Goal: Task Accomplishment & Management: Complete application form

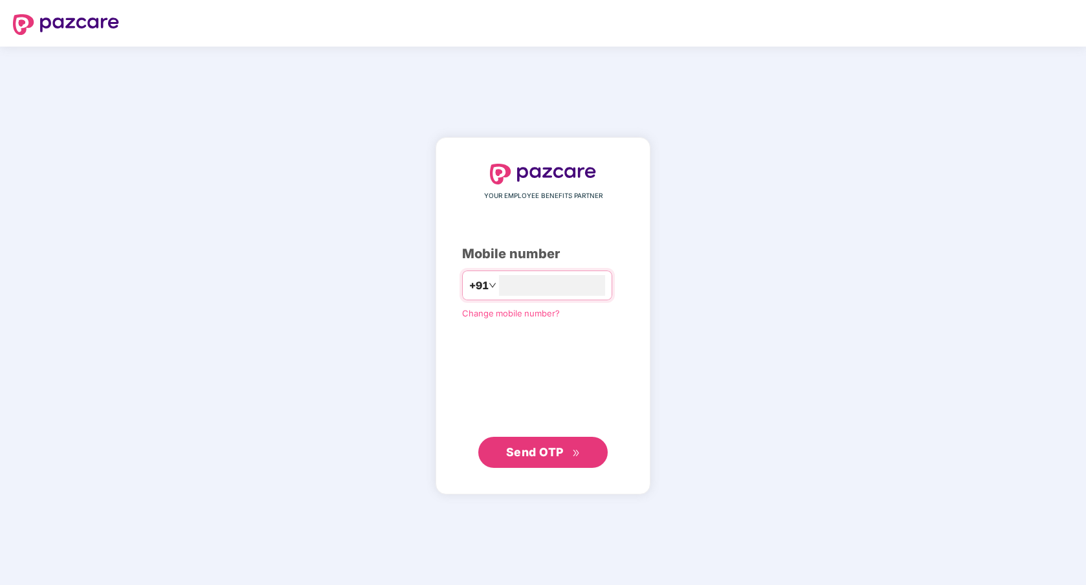
type input "**********"
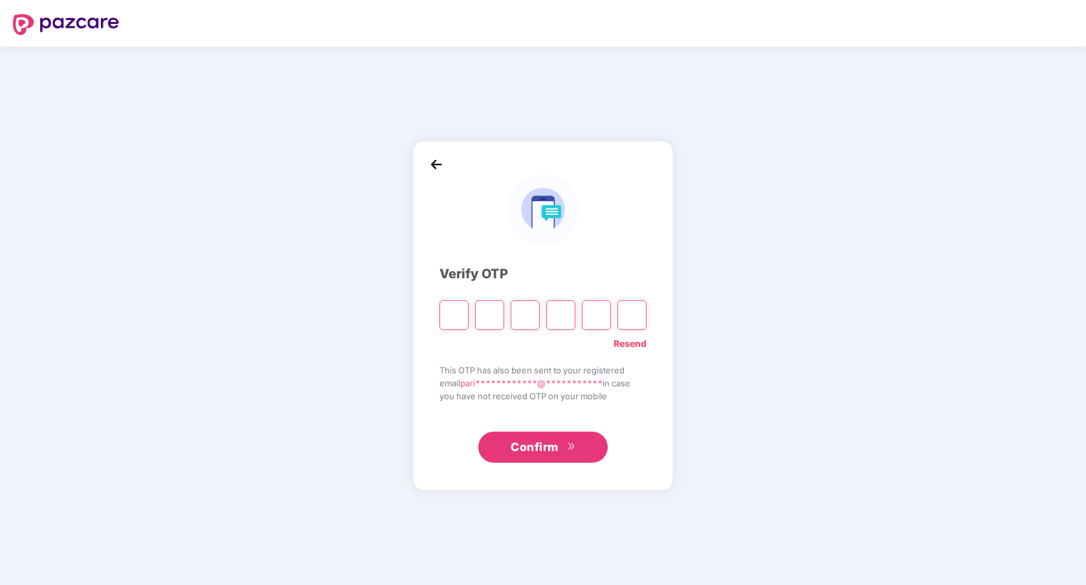
paste input "*"
type input "*"
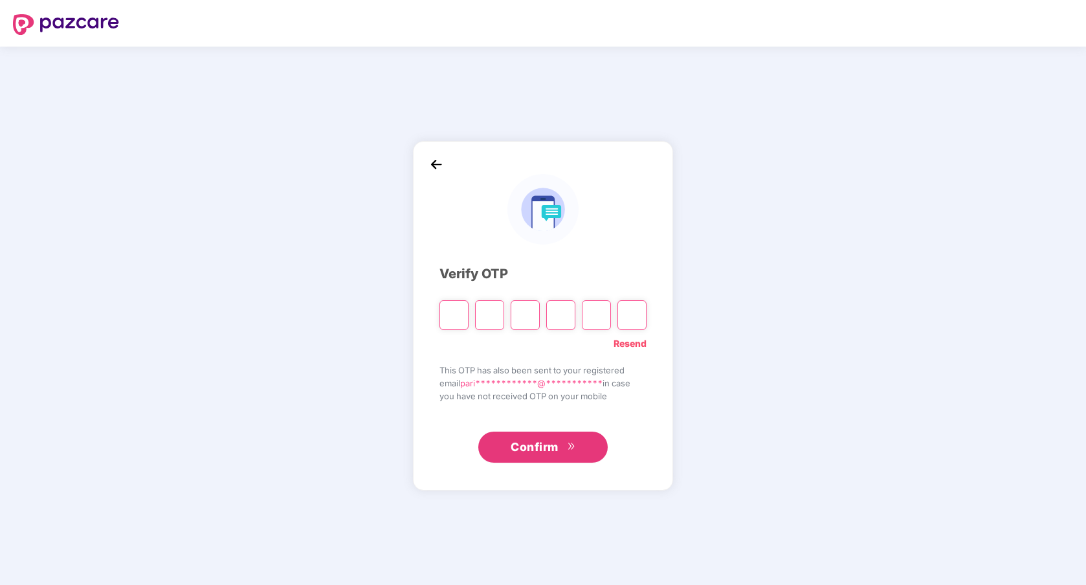
type input "*"
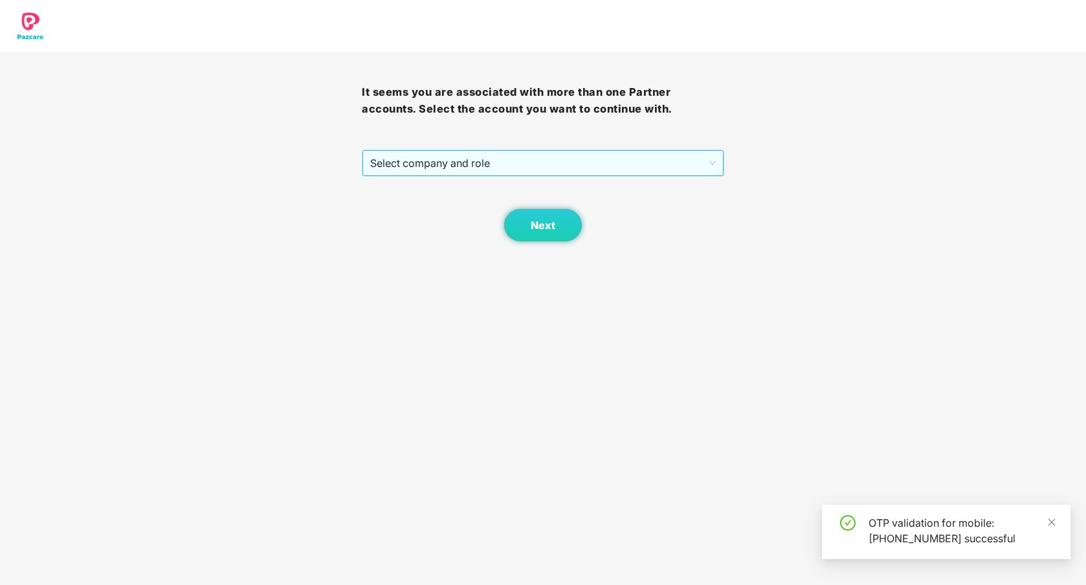
click at [474, 173] on span "Select company and role" at bounding box center [542, 163] width 345 height 25
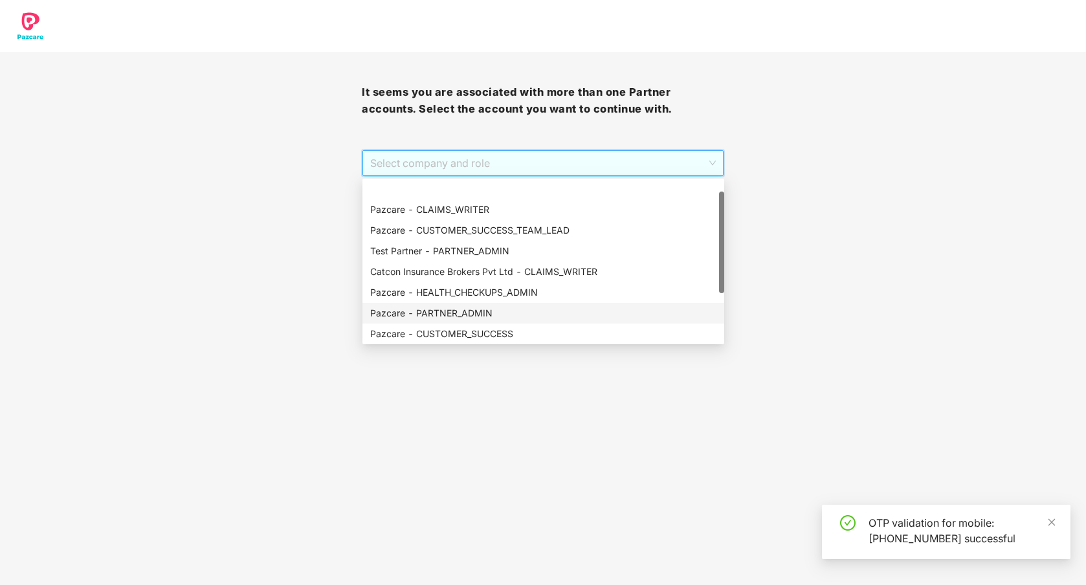
scroll to position [23, 0]
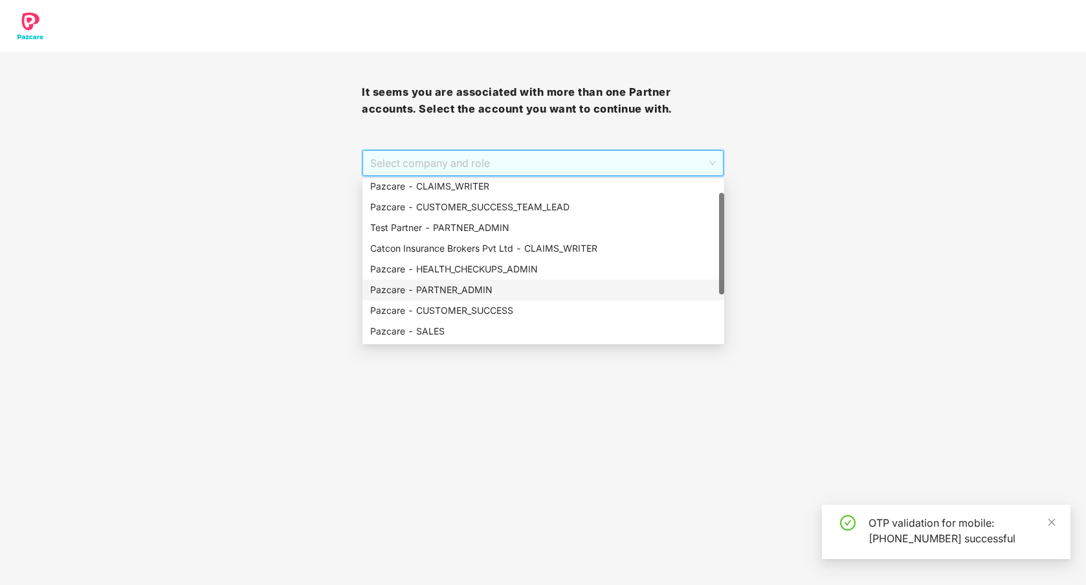
click at [477, 293] on div "Pazcare - PARTNER_ADMIN" at bounding box center [543, 290] width 346 height 14
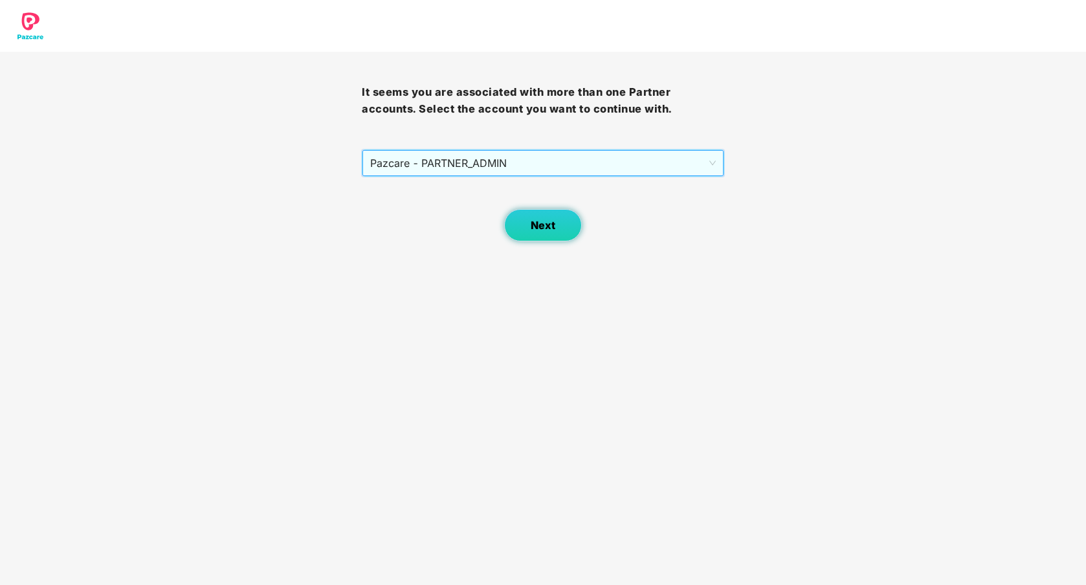
click at [556, 227] on button "Next" at bounding box center [543, 225] width 78 height 32
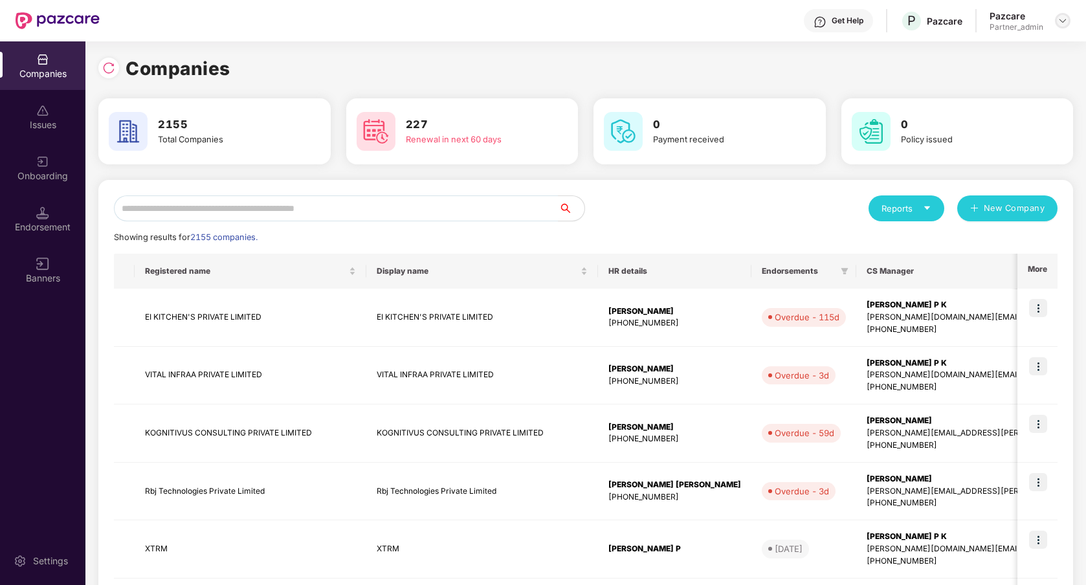
click at [1060, 21] on img at bounding box center [1063, 21] width 10 height 10
click at [1007, 72] on div "User view" at bounding box center [1003, 76] width 168 height 25
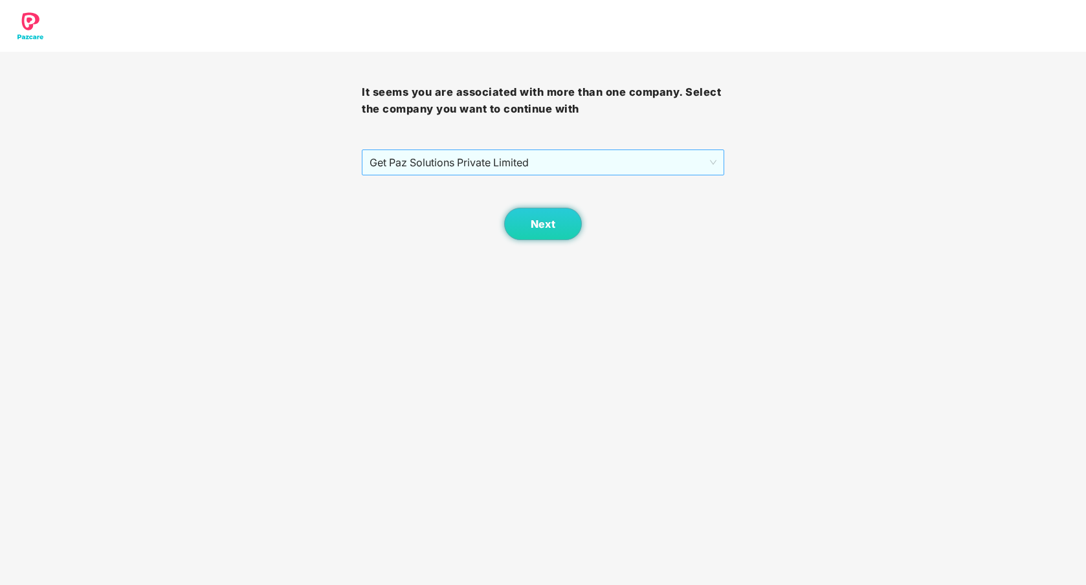
click at [550, 164] on span "Get Paz Solutions Private Limited" at bounding box center [543, 162] width 346 height 25
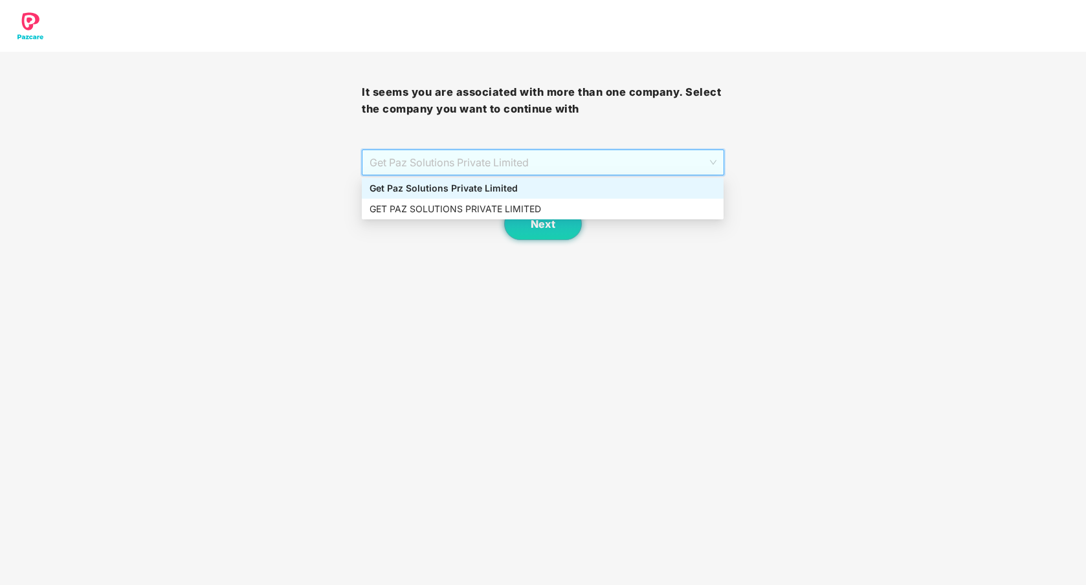
click at [534, 194] on div "Get Paz Solutions Private Limited" at bounding box center [543, 188] width 346 height 14
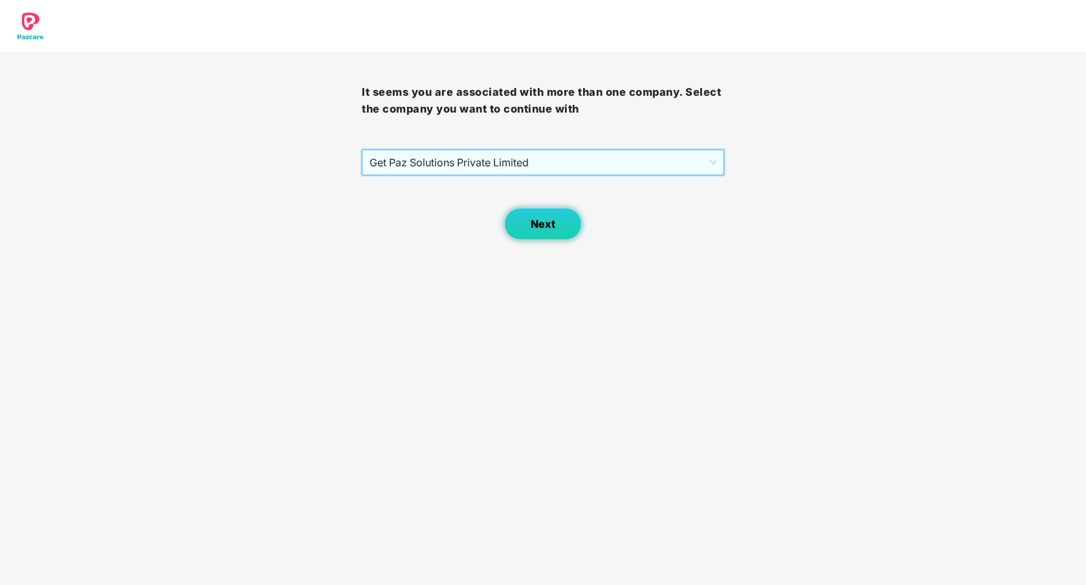
click at [542, 227] on span "Next" at bounding box center [543, 224] width 25 height 12
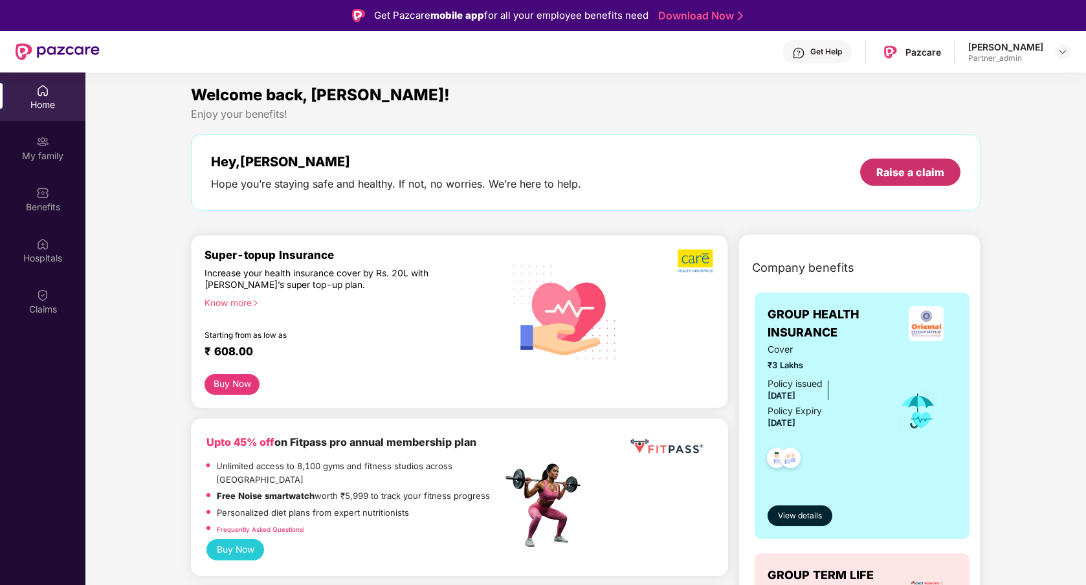
click at [922, 166] on div "Raise a claim" at bounding box center [911, 172] width 68 height 14
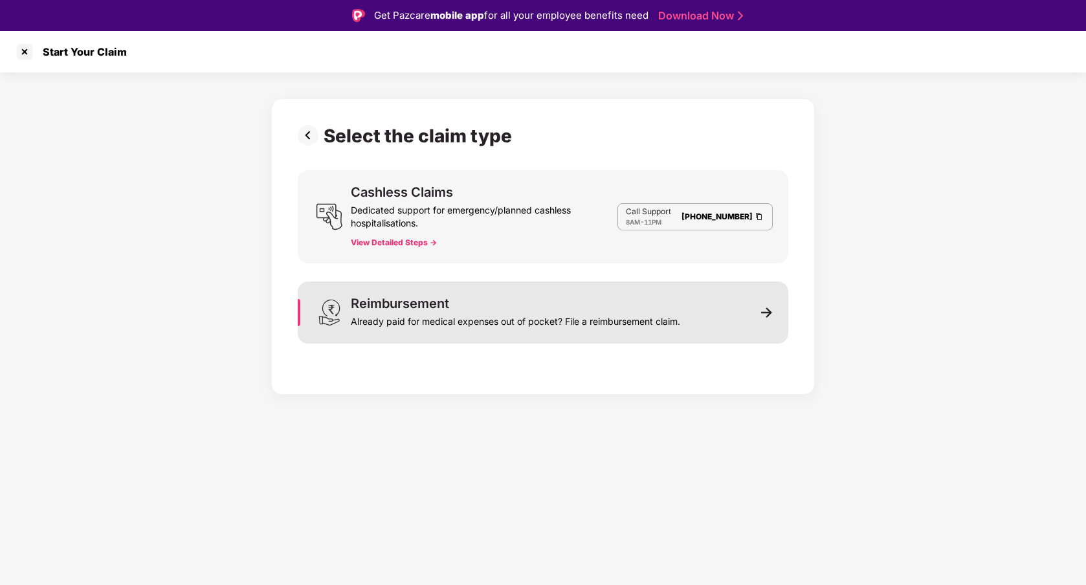
click at [643, 324] on div "Already paid for medical expenses out of pocket? File a reimbursement claim." at bounding box center [516, 319] width 330 height 18
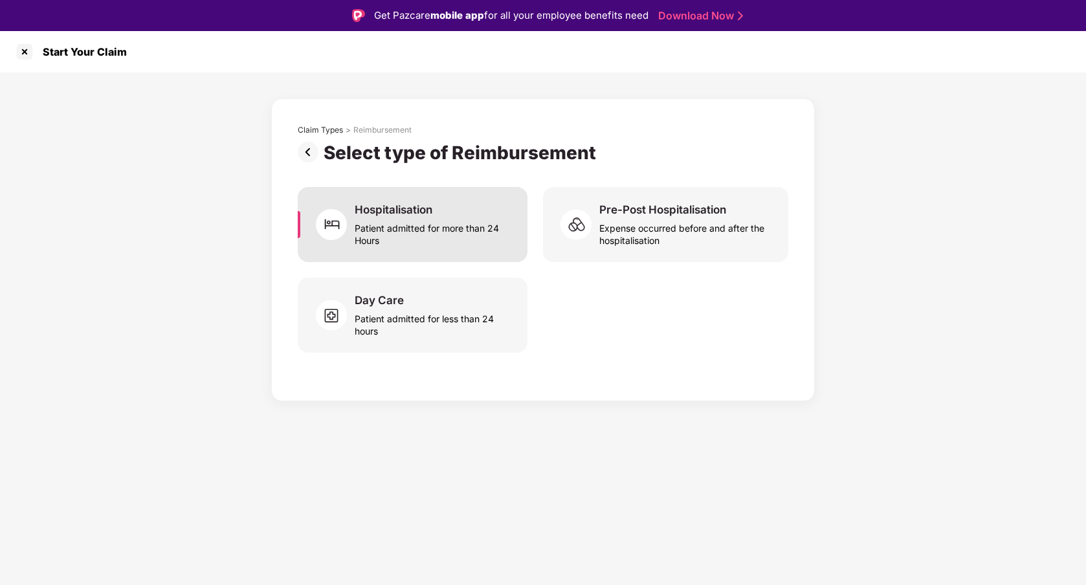
click at [478, 250] on div "Hospitalisation Patient admitted for more than 24 Hours" at bounding box center [413, 224] width 230 height 75
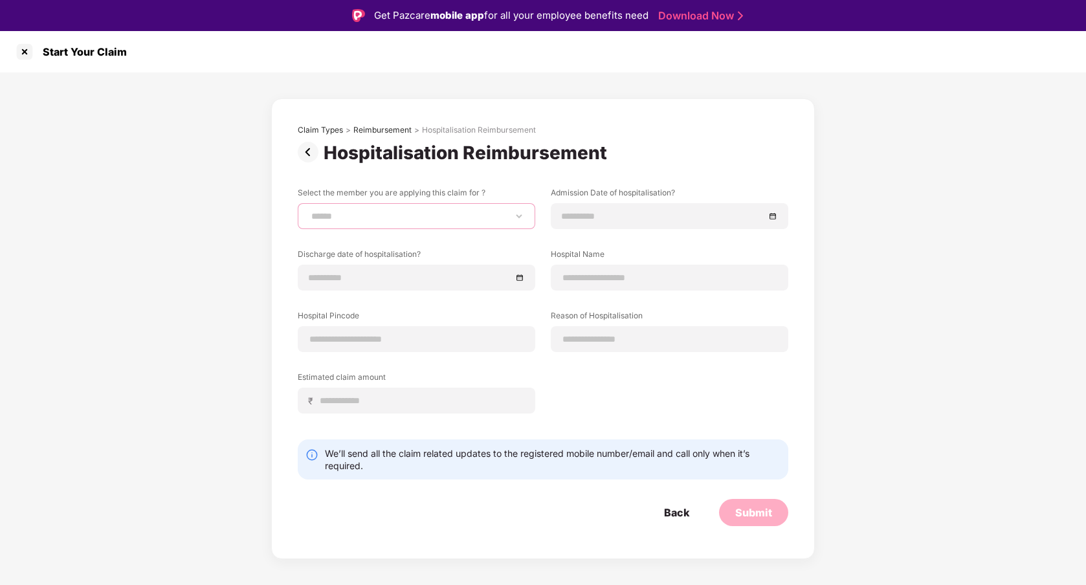
click at [454, 211] on select "**********" at bounding box center [417, 216] width 216 height 10
select select "**********"
click at [623, 216] on input at bounding box center [663, 216] width 203 height 14
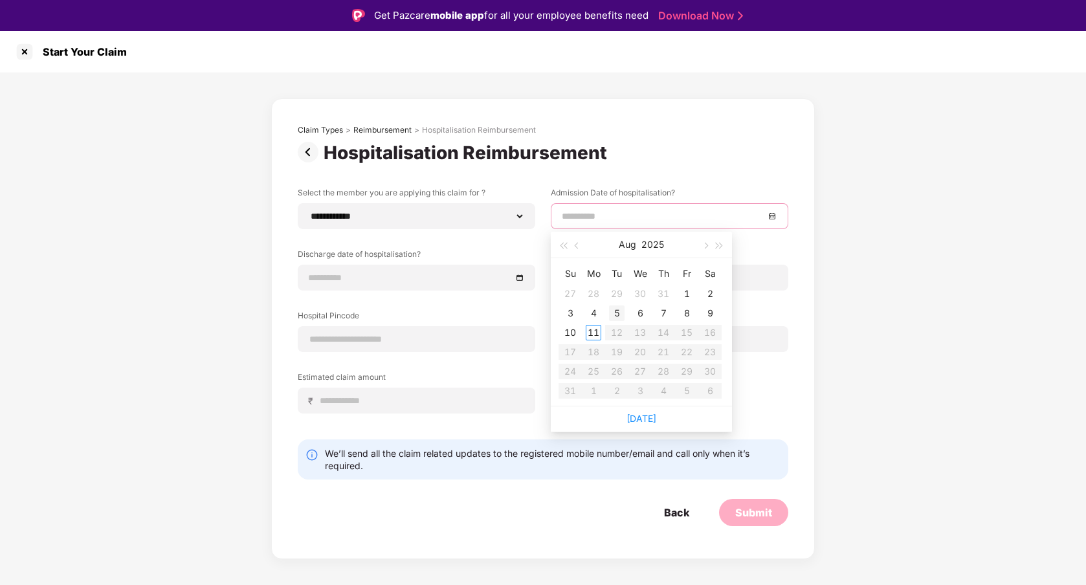
type input "**********"
click at [588, 316] on div "4" at bounding box center [594, 314] width 16 height 16
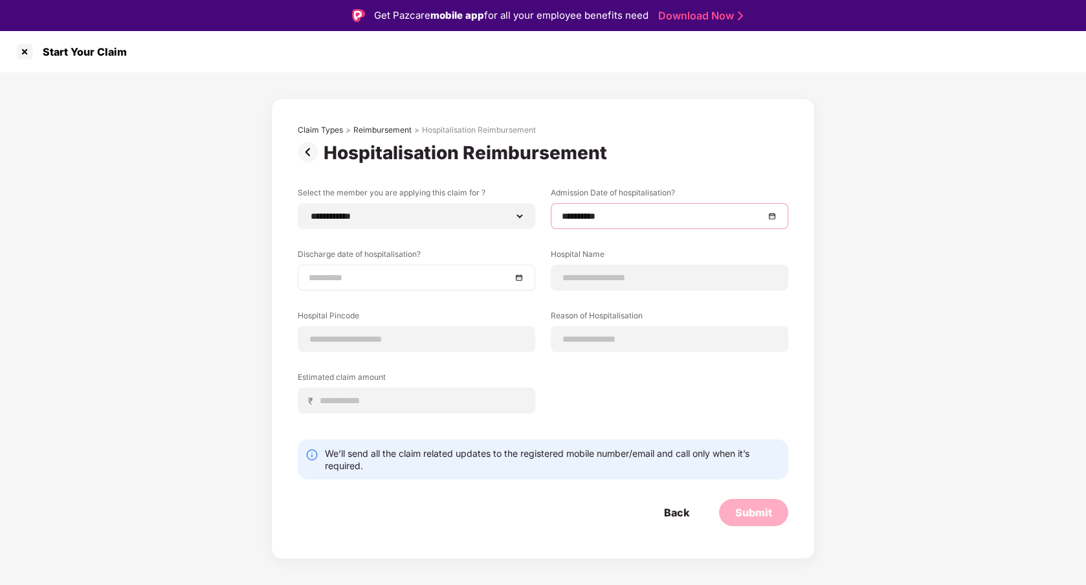
click at [440, 284] on input at bounding box center [410, 278] width 203 height 14
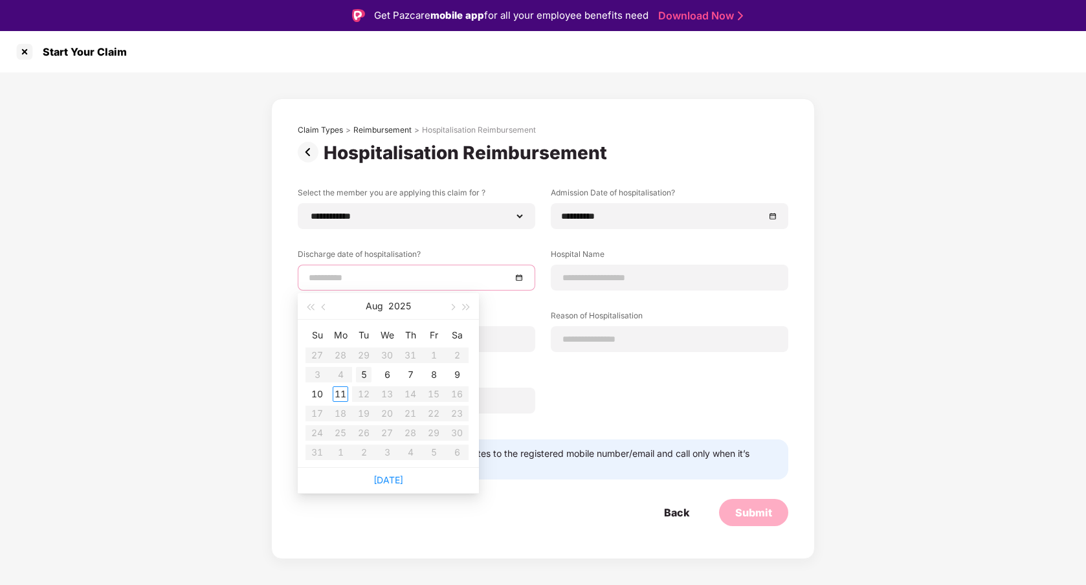
type input "**********"
click at [367, 372] on div "5" at bounding box center [364, 375] width 16 height 16
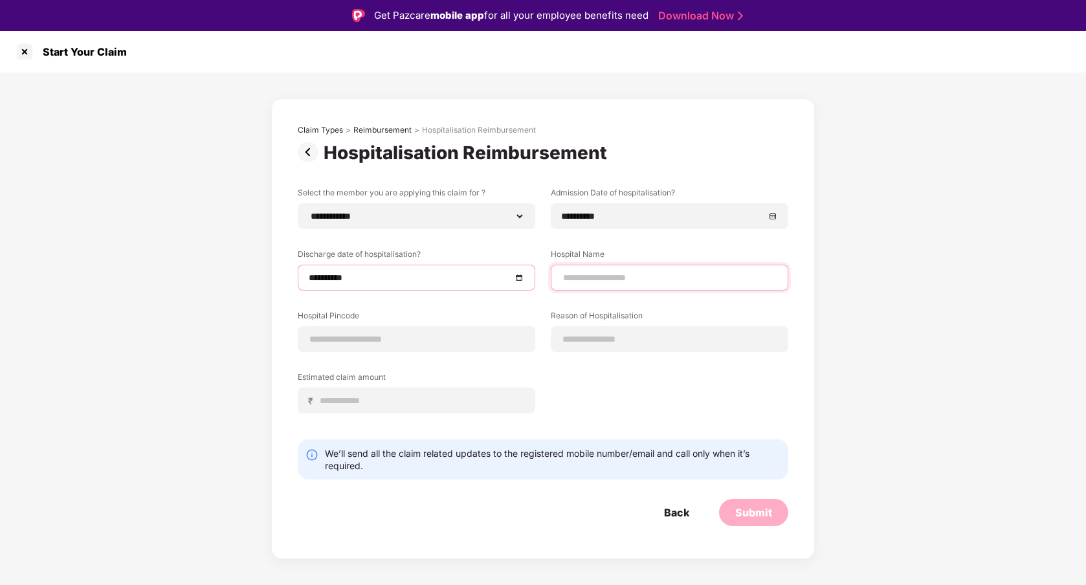
click at [616, 280] on input at bounding box center [670, 278] width 216 height 14
type input "********"
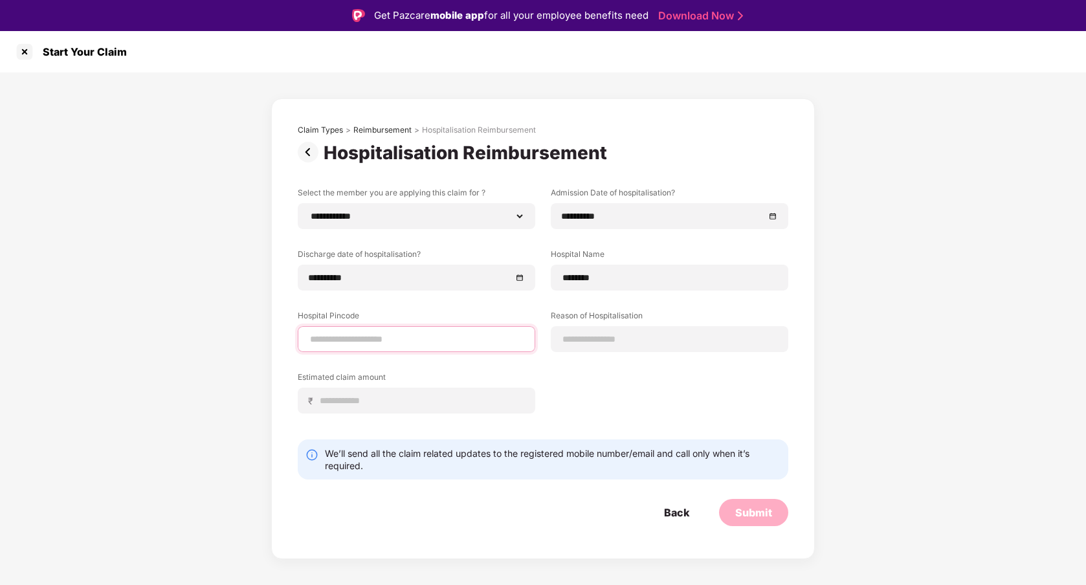
click at [458, 346] on input at bounding box center [417, 340] width 216 height 14
type input "******"
select select "*********"
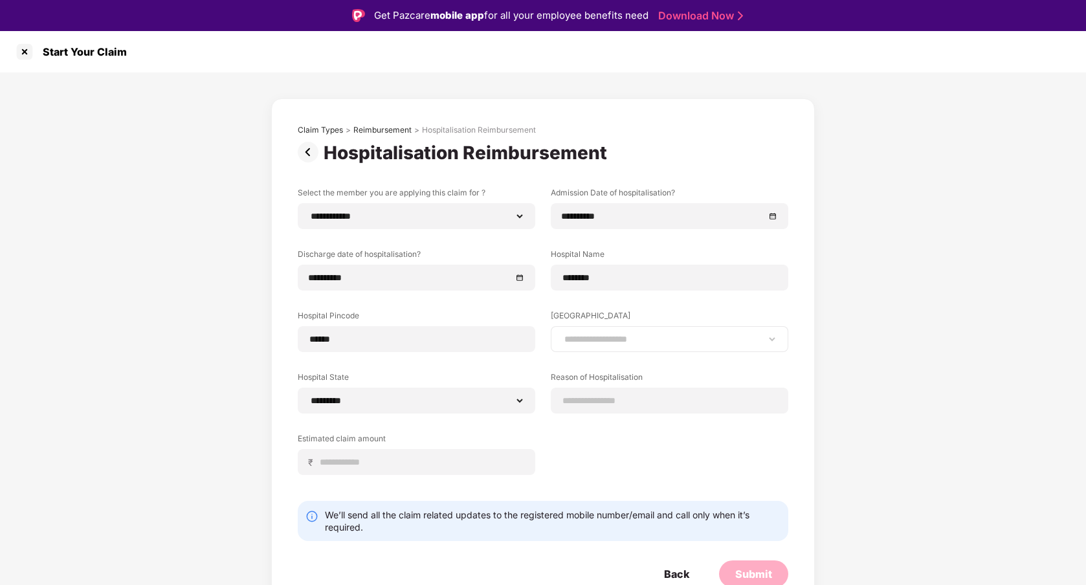
click at [643, 349] on div "**********" at bounding box center [670, 339] width 238 height 26
click at [644, 342] on select "**********" at bounding box center [670, 339] width 216 height 10
select select "**********"
click at [585, 398] on input at bounding box center [670, 401] width 216 height 14
type input "****"
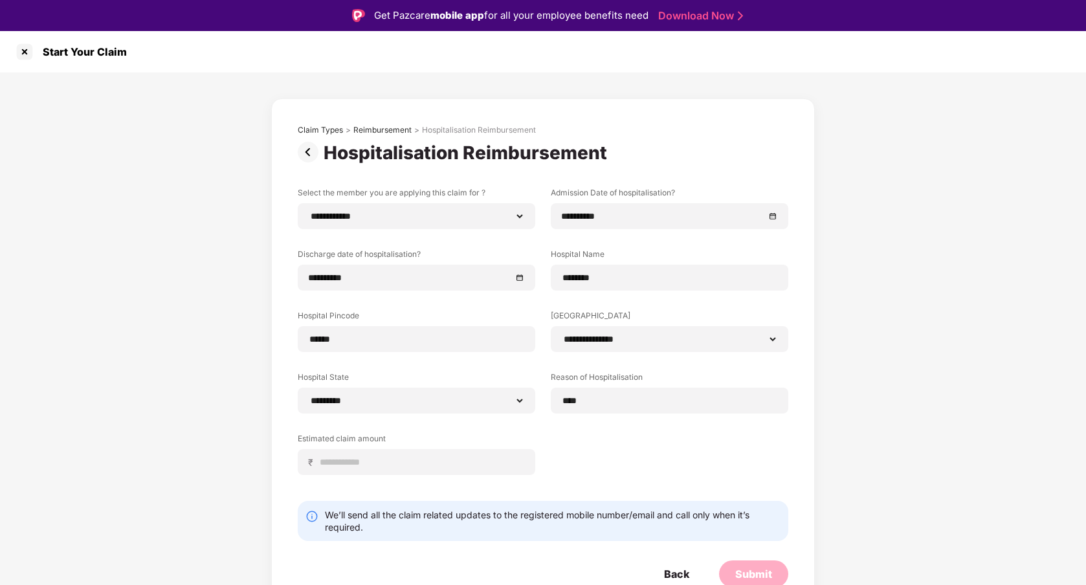
click at [445, 475] on div "**********" at bounding box center [543, 341] width 491 height 308
click at [441, 462] on input at bounding box center [421, 463] width 205 height 14
type input "***"
click at [658, 448] on div "**********" at bounding box center [543, 341] width 491 height 308
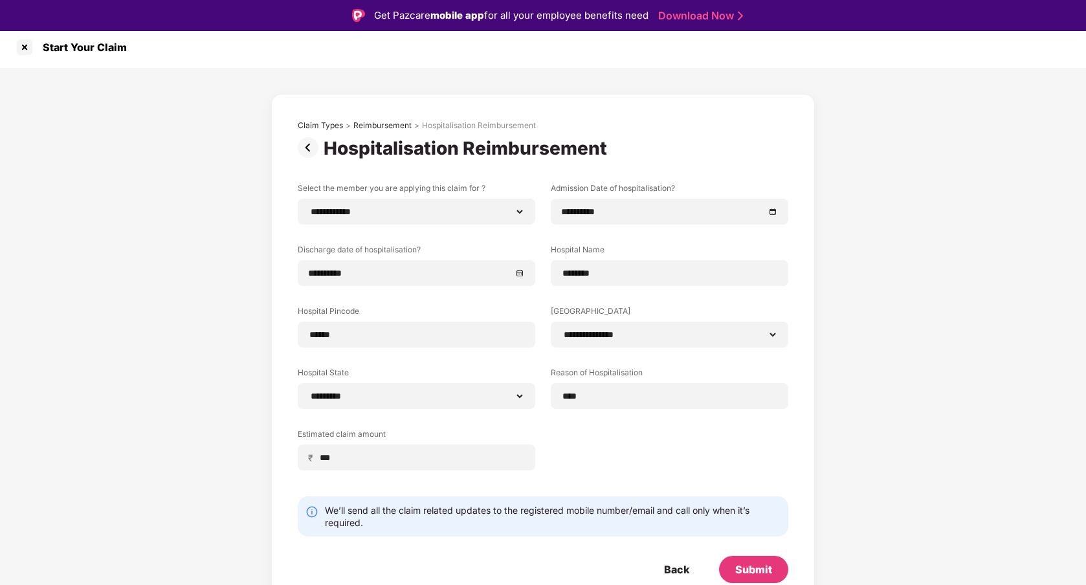
scroll to position [31, 0]
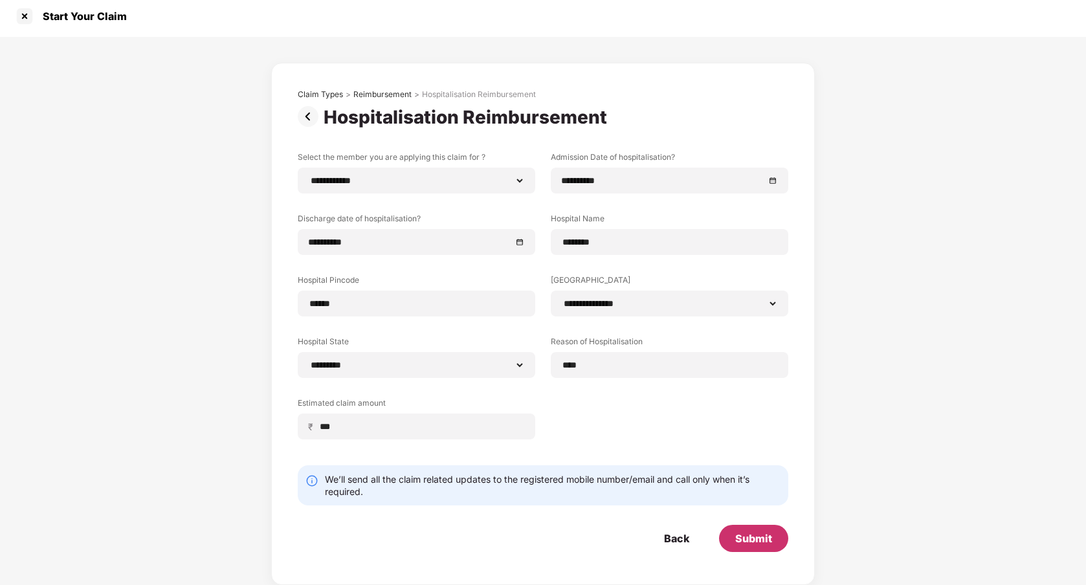
click at [776, 545] on div "Submit" at bounding box center [753, 538] width 69 height 27
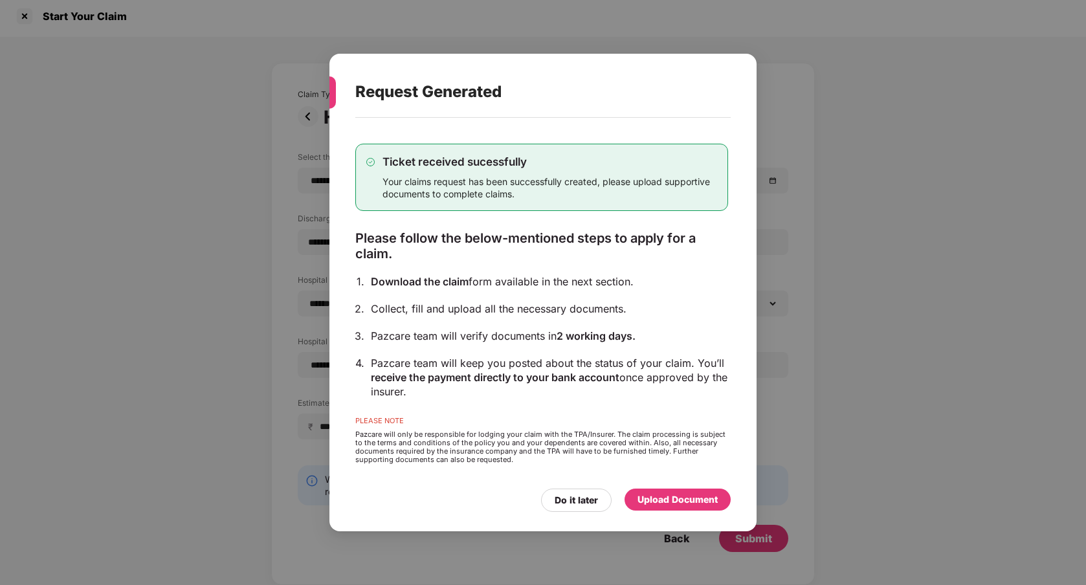
click at [688, 499] on div "Upload Document" at bounding box center [678, 500] width 80 height 14
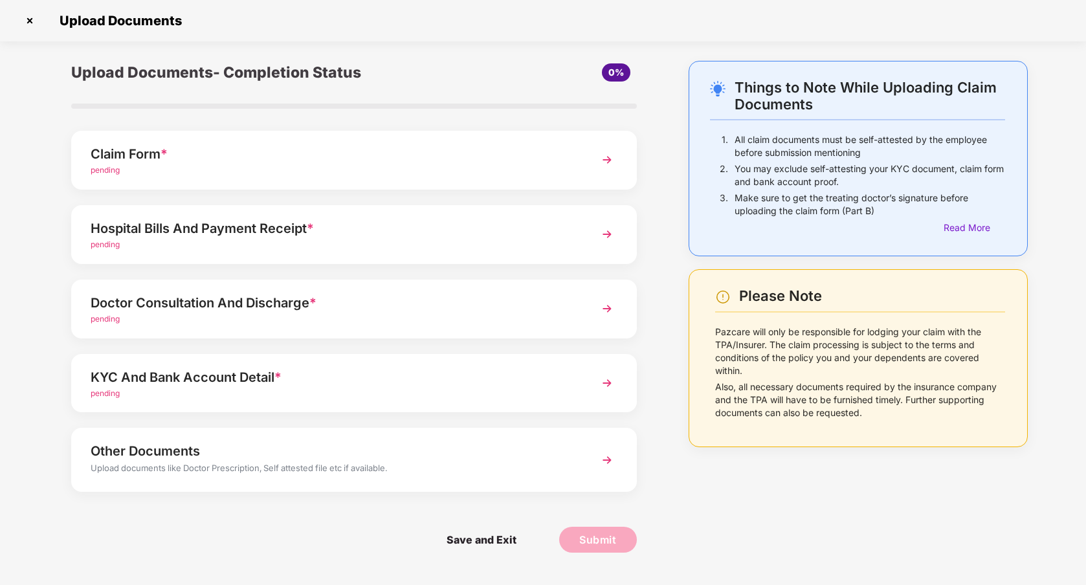
click at [24, 17] on img at bounding box center [29, 20] width 21 height 21
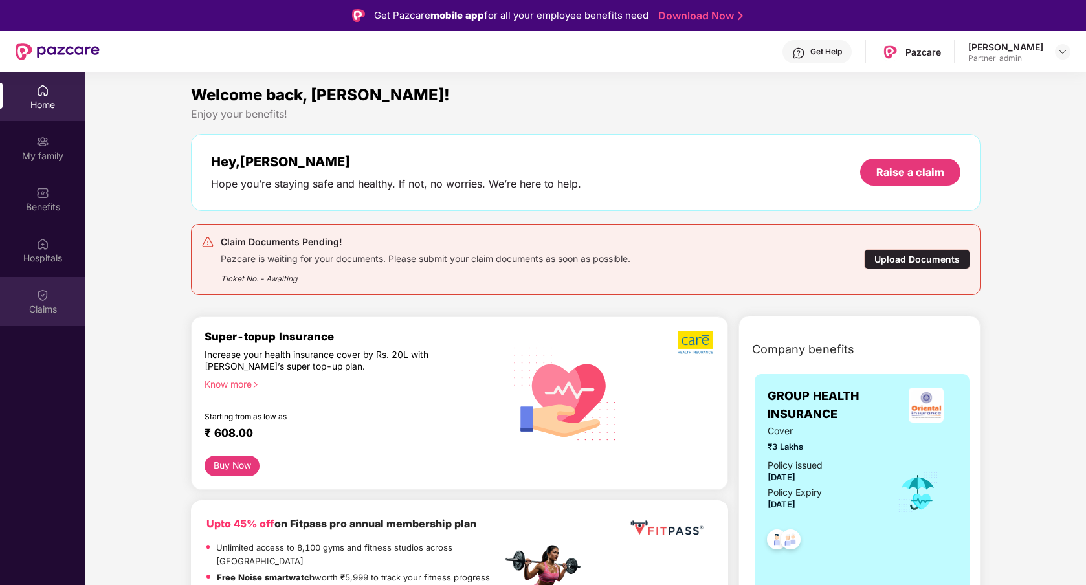
click at [54, 300] on div "Claims" at bounding box center [42, 301] width 85 height 49
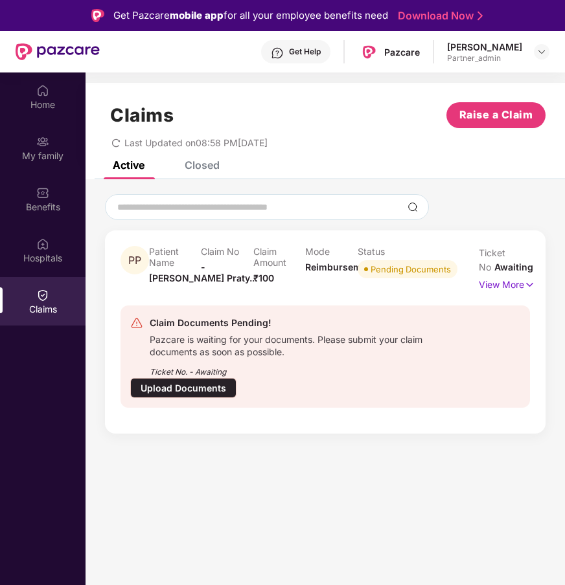
click at [208, 391] on div "Upload Documents" at bounding box center [183, 388] width 106 height 20
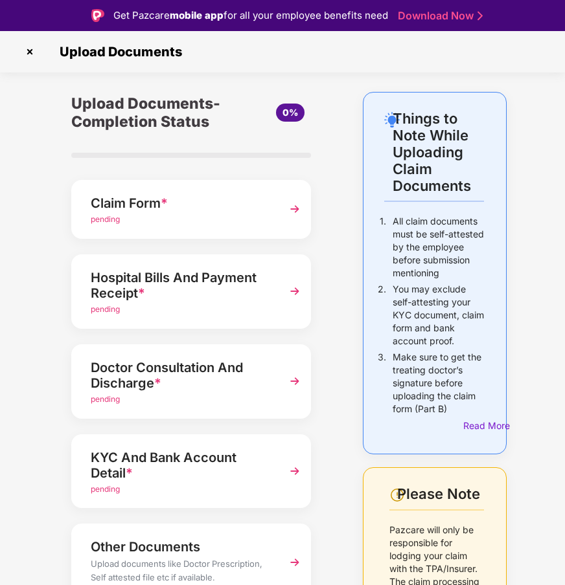
click at [212, 214] on div "pending" at bounding box center [183, 220] width 184 height 12
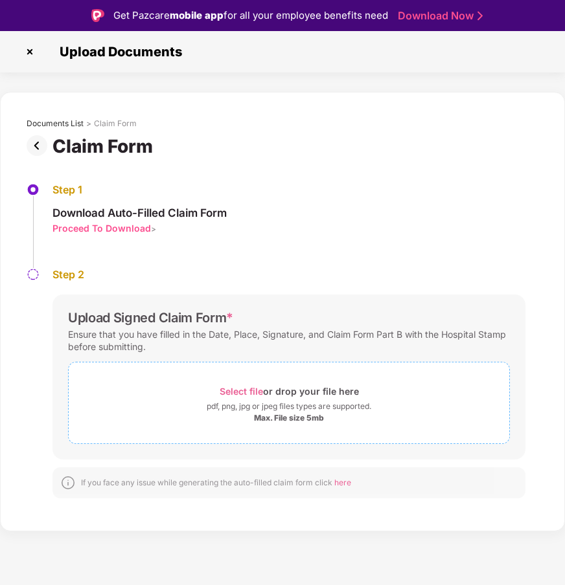
click at [258, 394] on span "Select file" at bounding box center [240, 391] width 43 height 11
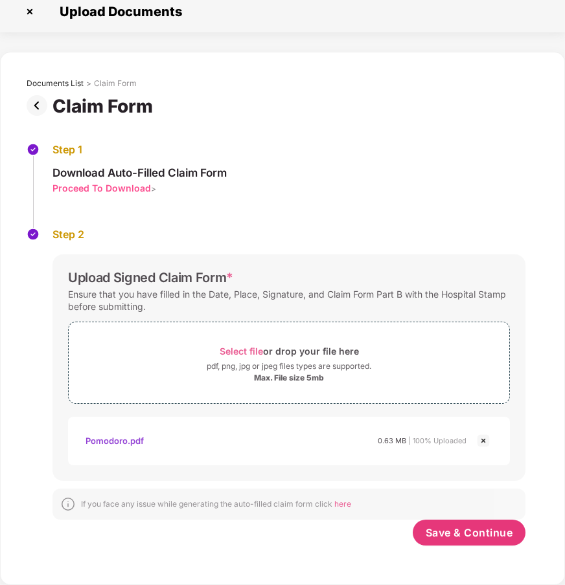
scroll to position [9, 0]
click at [482, 530] on span "Save & Continue" at bounding box center [468, 533] width 87 height 14
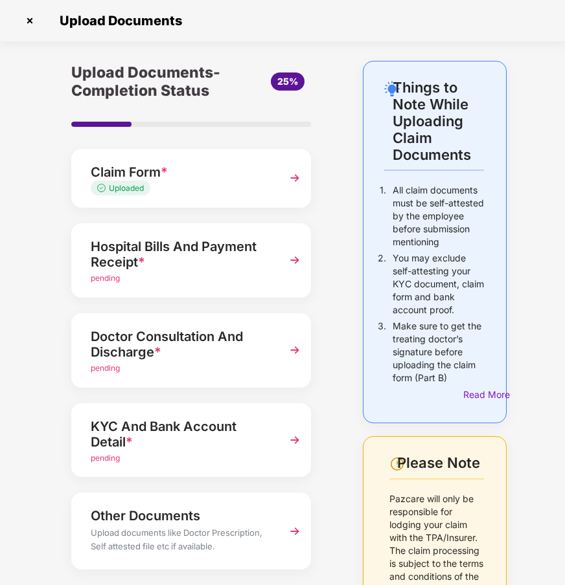
click at [256, 269] on div "Hospital Bills And Payment Receipt *" at bounding box center [183, 254] width 184 height 36
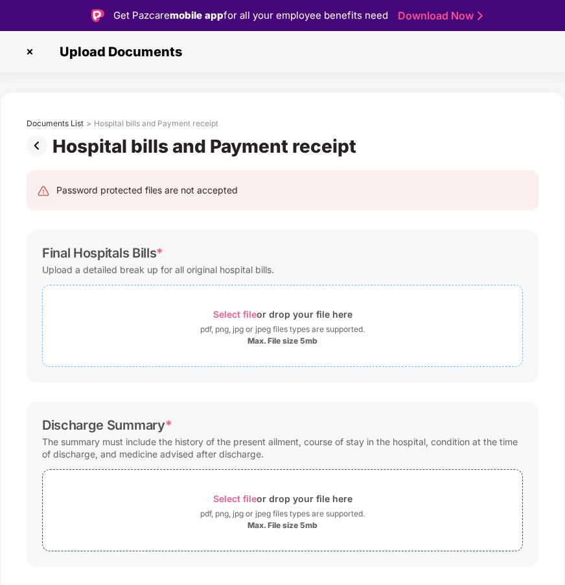
click at [235, 317] on span "Select file" at bounding box center [234, 314] width 43 height 11
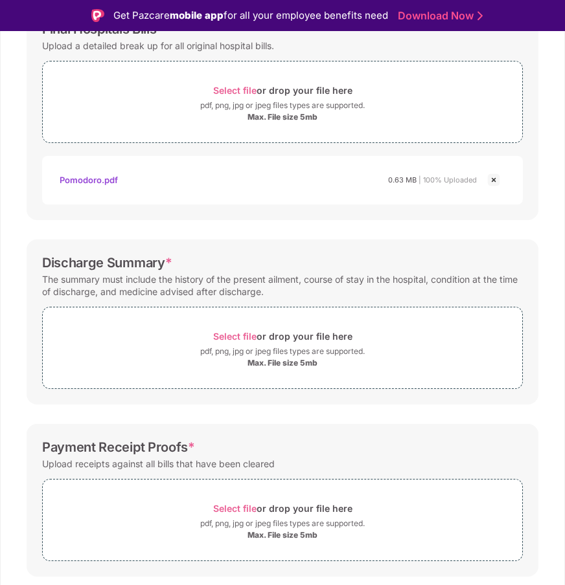
scroll to position [225, 0]
click at [250, 341] on span "Select file" at bounding box center [234, 335] width 43 height 11
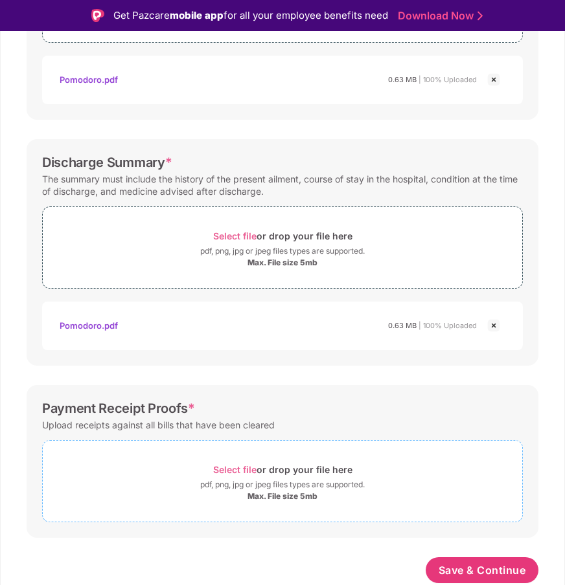
scroll to position [324, 0]
click at [234, 473] on span "Select file" at bounding box center [234, 469] width 43 height 11
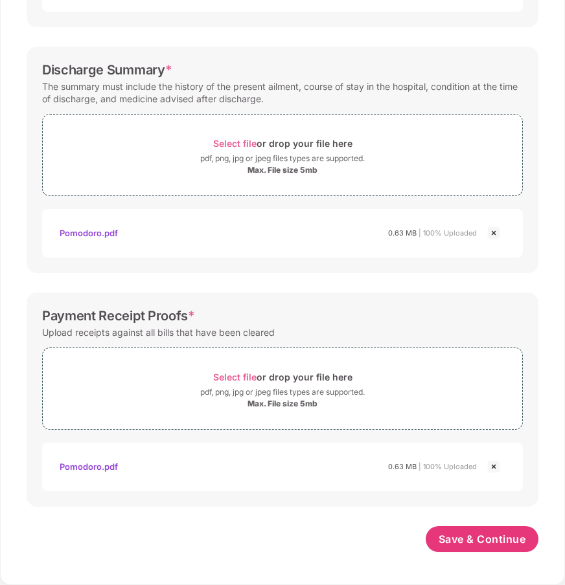
scroll to position [386, 0]
click at [473, 544] on span "Save & Continue" at bounding box center [481, 539] width 87 height 14
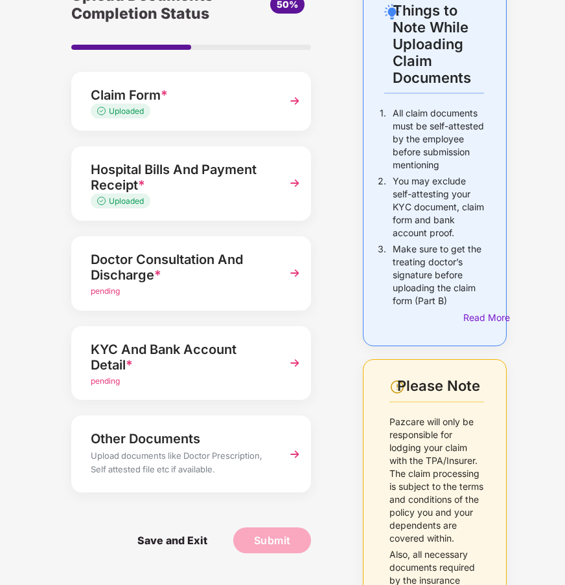
scroll to position [83, 0]
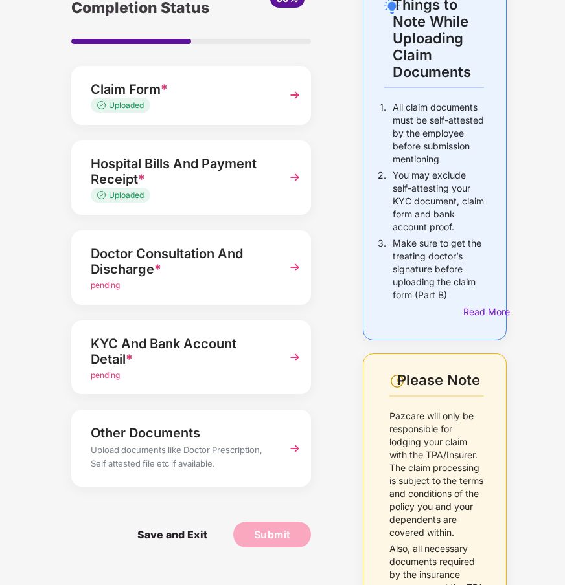
click at [273, 276] on div "Doctor Consultation And Discharge *" at bounding box center [183, 261] width 184 height 36
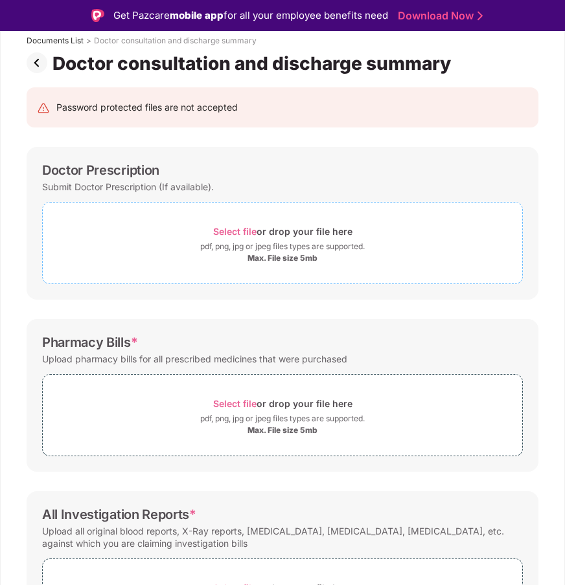
click at [236, 251] on div "pdf, png, jpg or jpeg files types are supported." at bounding box center [282, 246] width 164 height 13
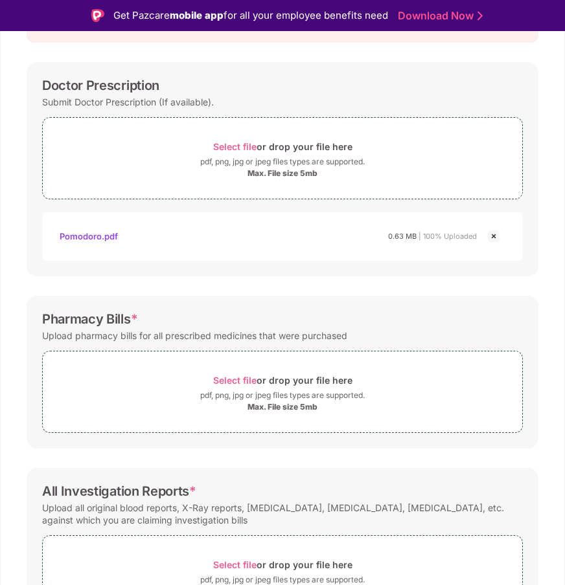
scroll to position [221, 0]
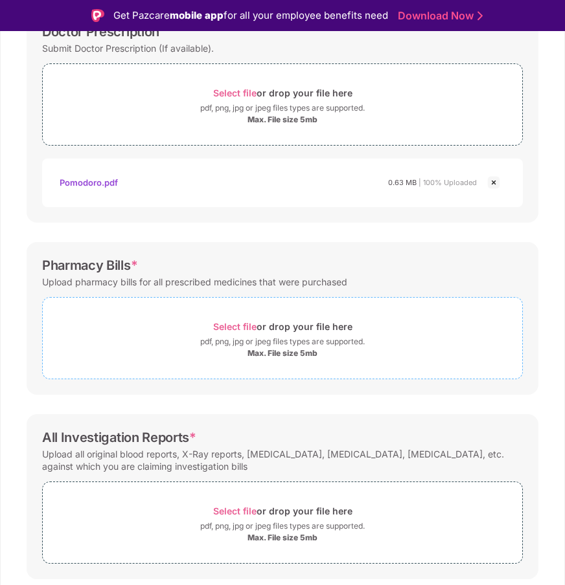
click at [225, 333] on div "Select file or drop your file here" at bounding box center [282, 326] width 139 height 17
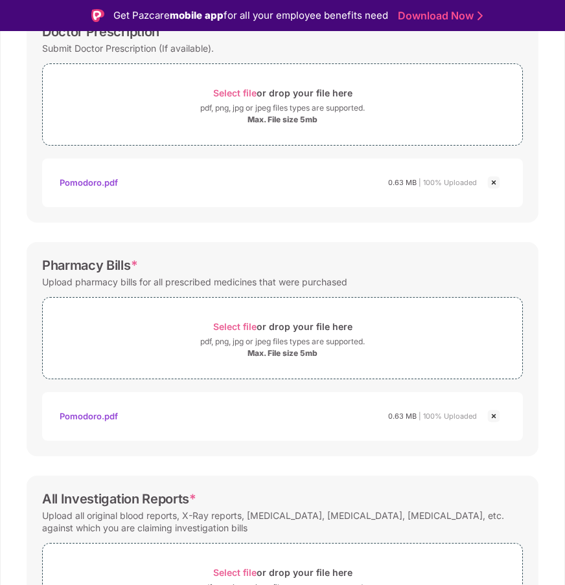
scroll to position [324, 0]
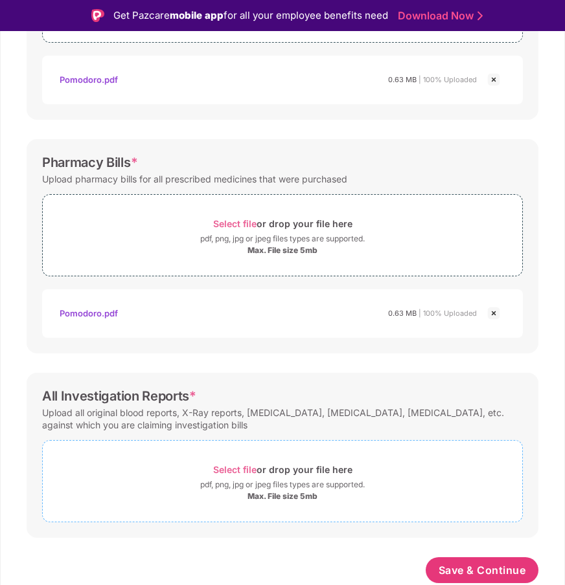
click at [251, 469] on span "Select file" at bounding box center [234, 469] width 43 height 11
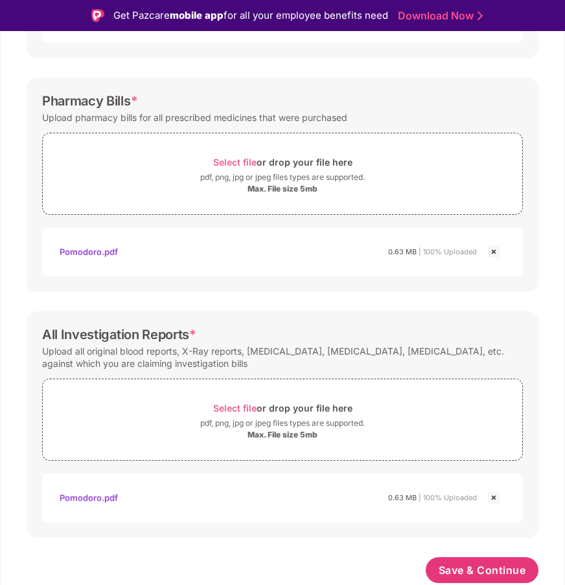
scroll to position [386, 0]
click at [464, 571] on span "Save & Continue" at bounding box center [481, 570] width 87 height 14
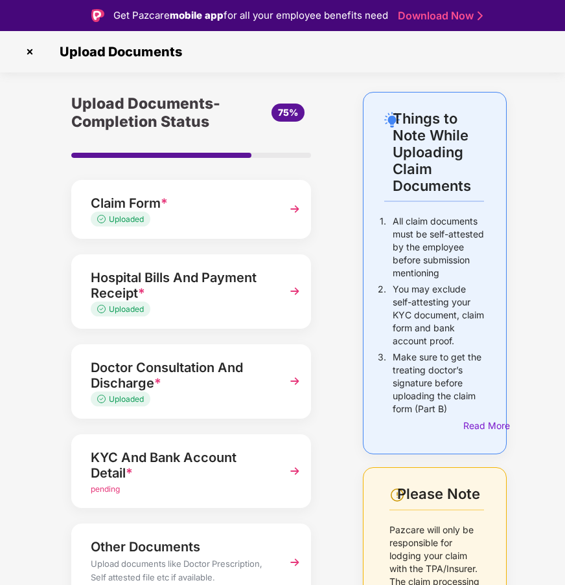
scroll to position [209, 0]
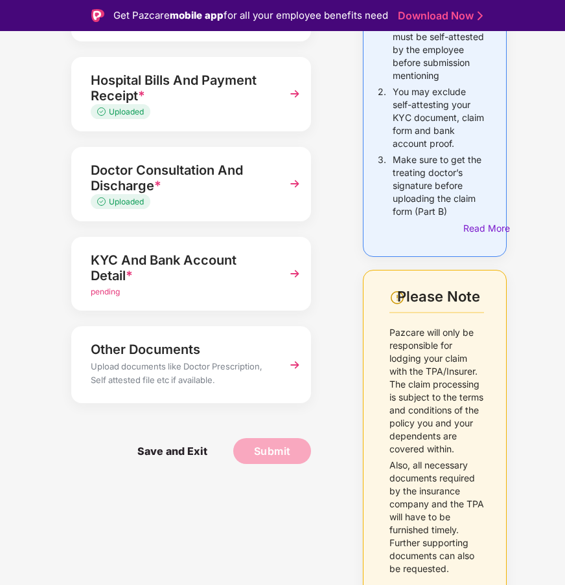
click at [205, 268] on div "KYC And Bank Account Detail *" at bounding box center [183, 268] width 184 height 36
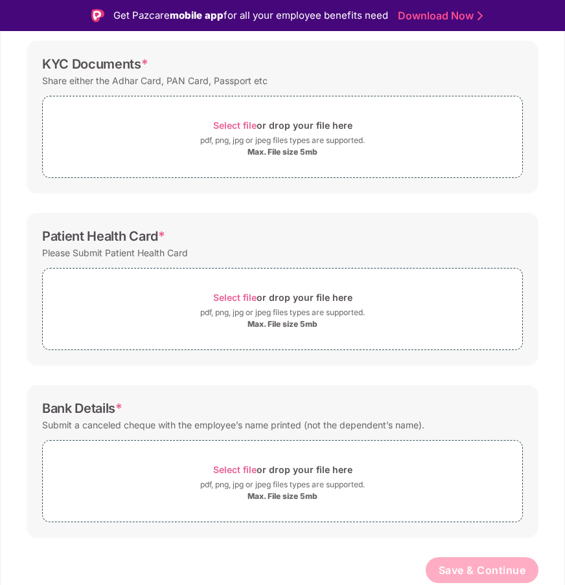
scroll to position [189, 0]
click at [186, 113] on span "Select file or drop your file here pdf, png, jpg or jpeg files types are suppor…" at bounding box center [282, 137] width 479 height 62
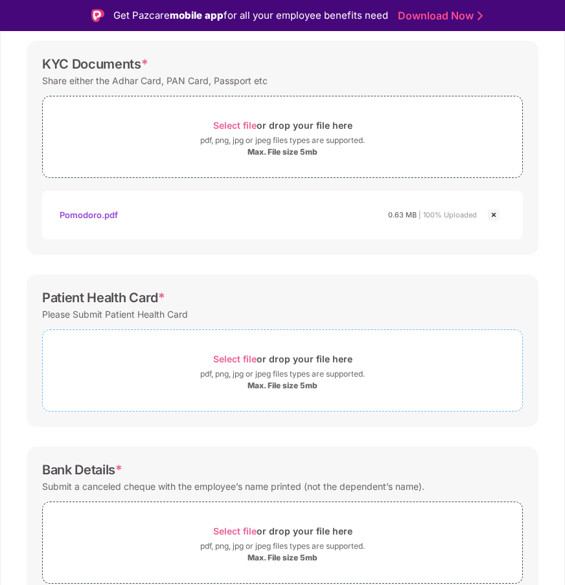
click at [188, 372] on div "pdf, png, jpg or jpeg files types are supported." at bounding box center [282, 374] width 479 height 13
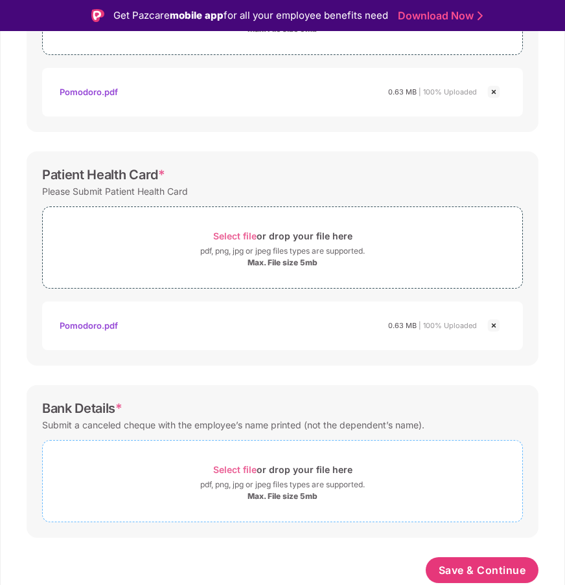
click at [221, 460] on span "Select file or drop your file here pdf, png, jpg or jpeg files types are suppor…" at bounding box center [282, 482] width 479 height 62
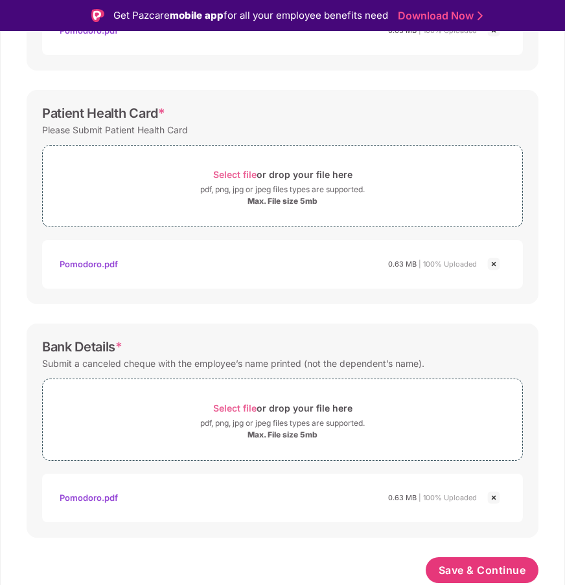
scroll to position [374, 0]
click at [460, 577] on span "Save & Continue" at bounding box center [481, 570] width 87 height 14
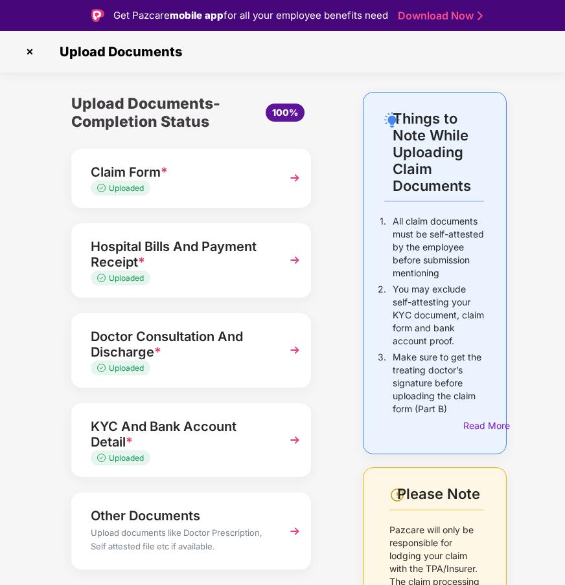
scroll to position [209, 0]
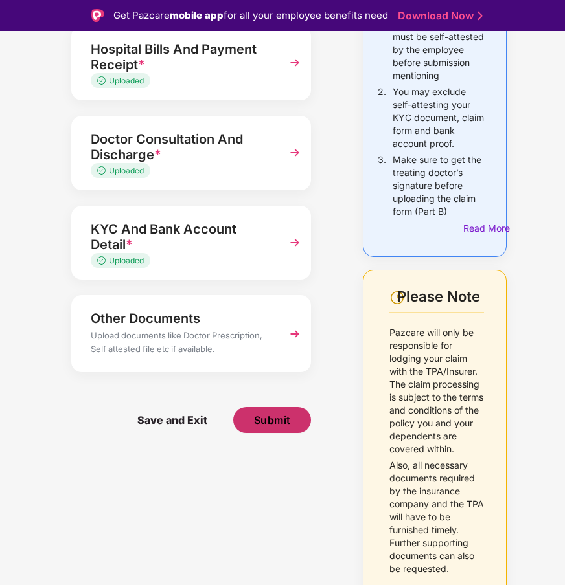
click at [287, 413] on span "Submit" at bounding box center [272, 420] width 37 height 14
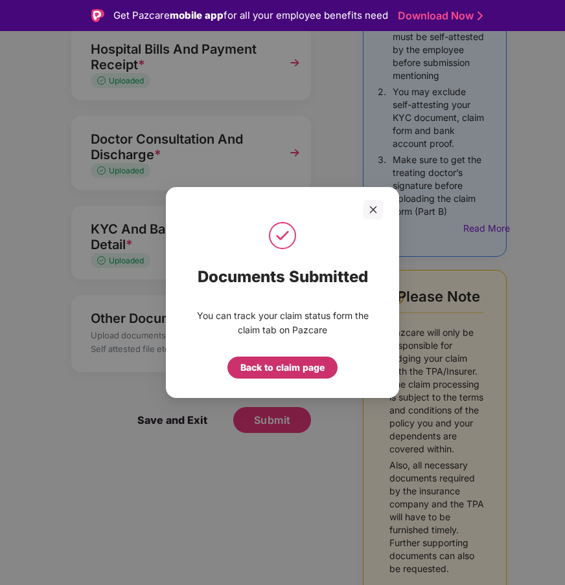
click at [273, 373] on div "Back to claim page" at bounding box center [282, 368] width 84 height 14
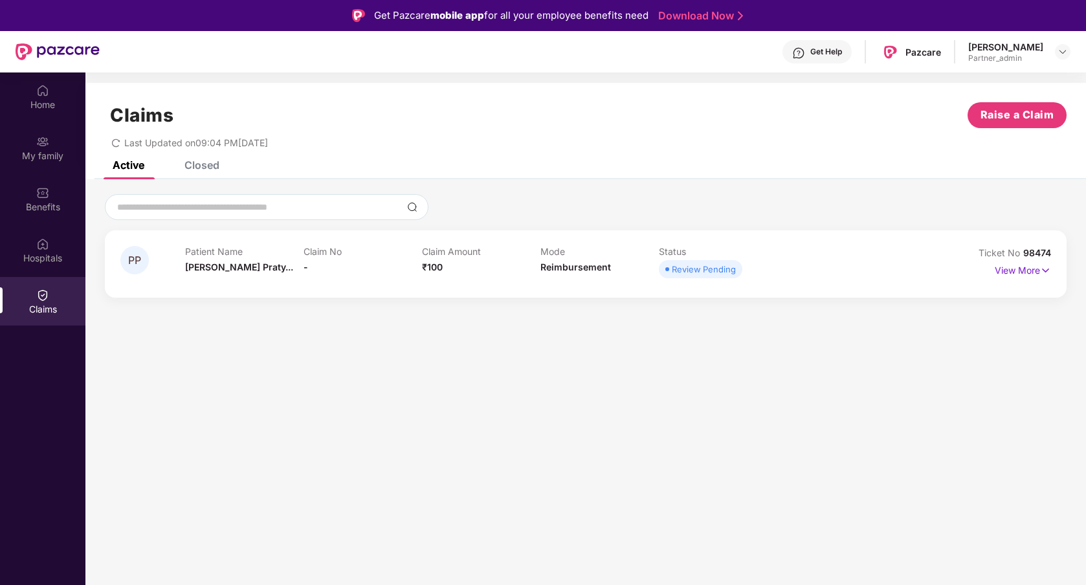
click at [631, 375] on section "Claims Raise a Claim Last Updated on 09:04 PM[DATE] Active Closed PP Patient Na…" at bounding box center [585, 365] width 1001 height 585
click at [241, 364] on section "Claims Raise a Claim Last Updated on 09:04 PM[DATE] Active Closed PP Patient Na…" at bounding box center [585, 365] width 1001 height 585
click at [834, 467] on section "Claims Raise a Claim Last Updated on 09:04 PM, 11 Aug 2025 Active Closed PP Pat…" at bounding box center [585, 365] width 1001 height 585
click at [1061, 54] on img at bounding box center [1063, 52] width 10 height 10
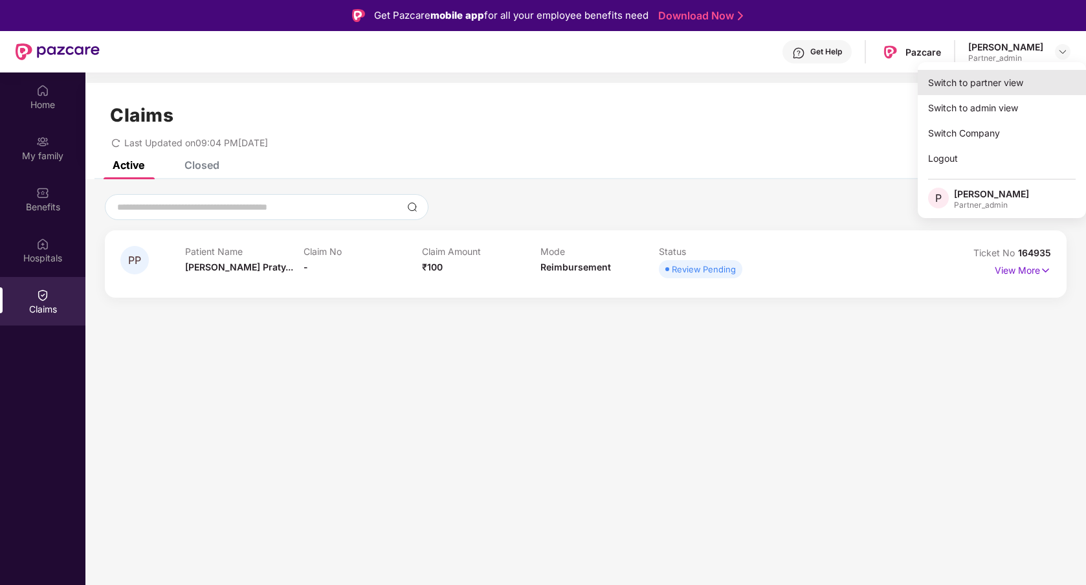
click at [1000, 86] on div "Switch to partner view" at bounding box center [1002, 82] width 168 height 25
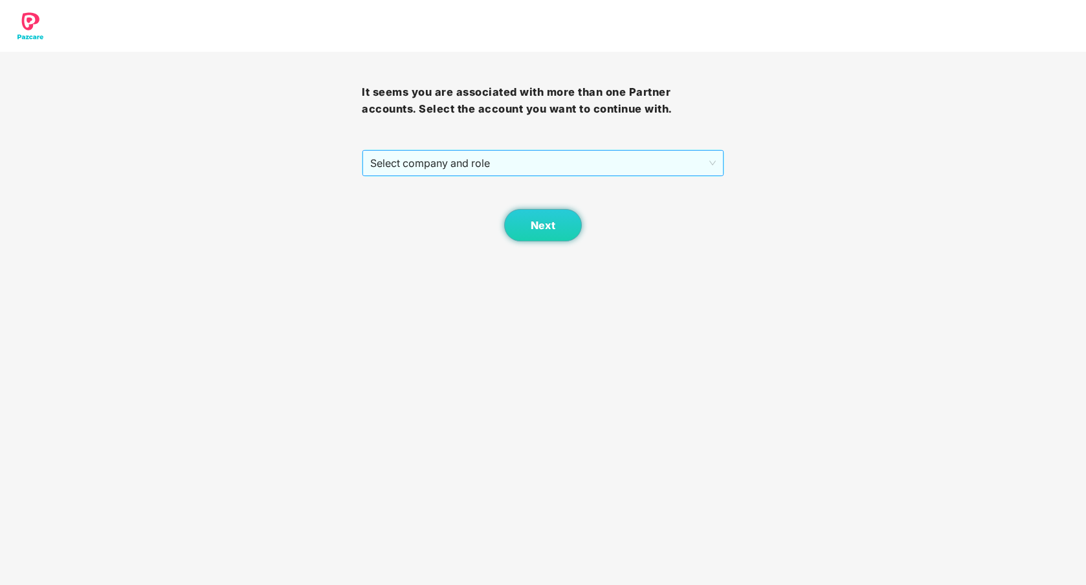
click at [566, 164] on span "Select company and role" at bounding box center [542, 163] width 345 height 25
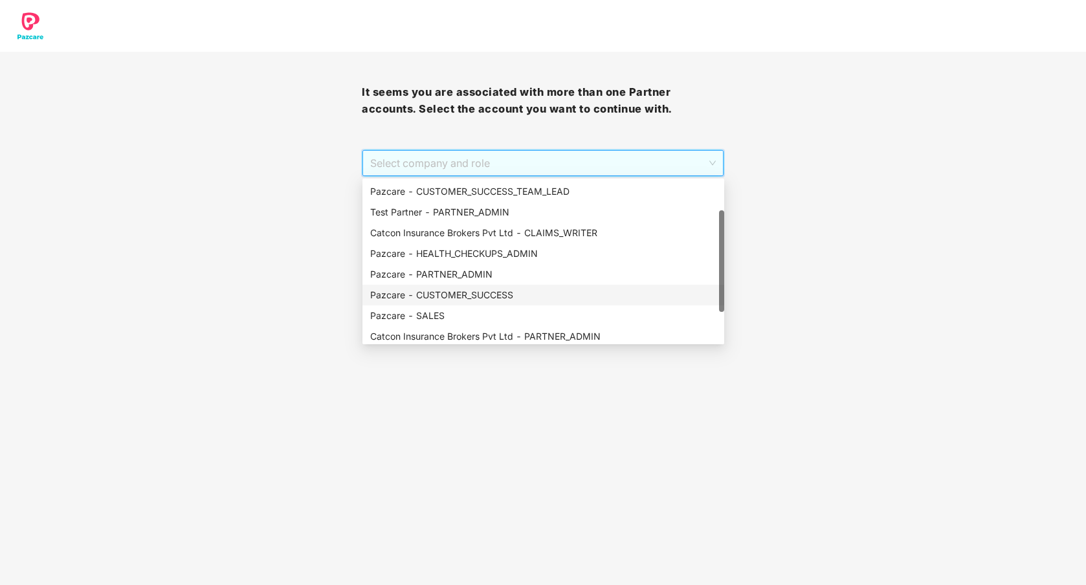
scroll to position [104, 0]
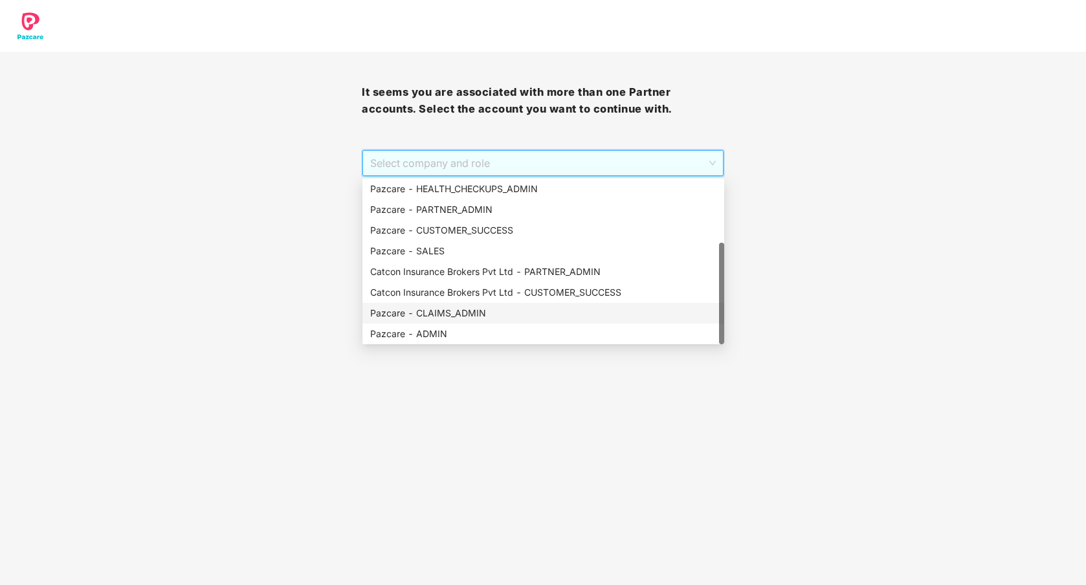
click at [476, 318] on div "Pazcare - CLAIMS_ADMIN" at bounding box center [543, 313] width 346 height 14
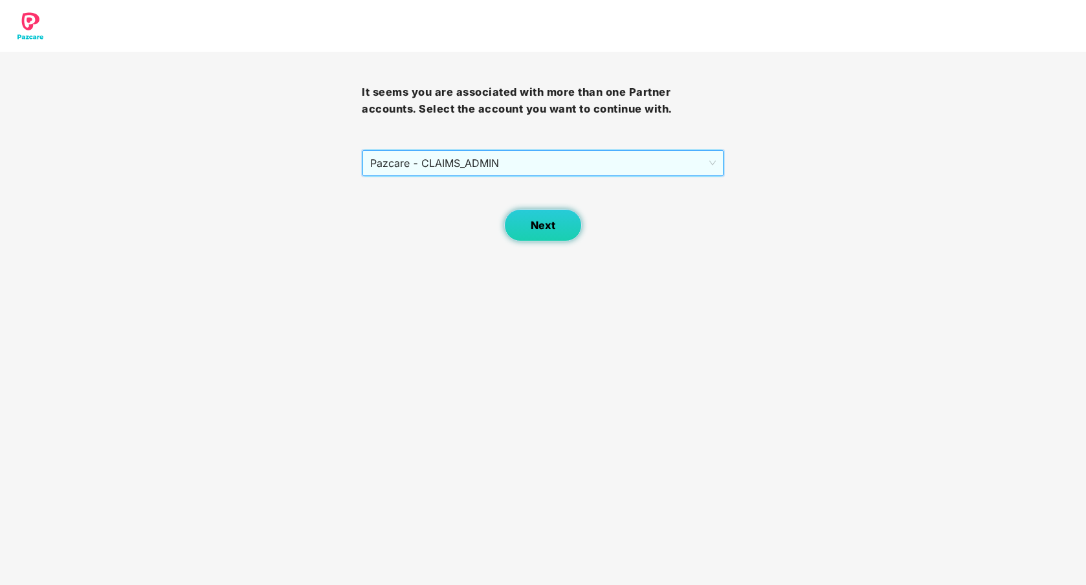
click at [554, 240] on button "Next" at bounding box center [543, 225] width 78 height 32
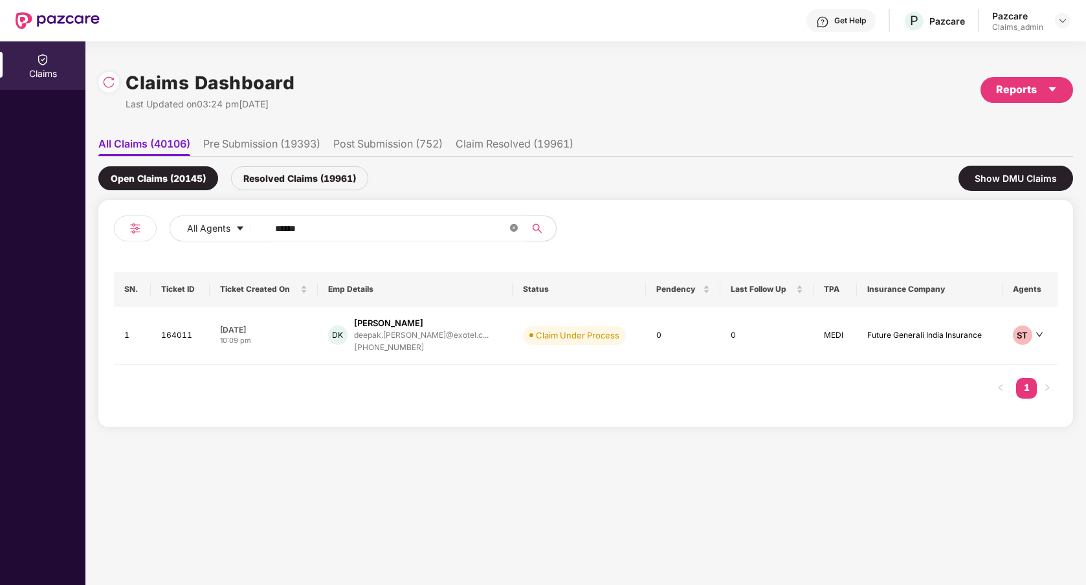
click at [516, 225] on icon "close-circle" at bounding box center [514, 228] width 8 height 8
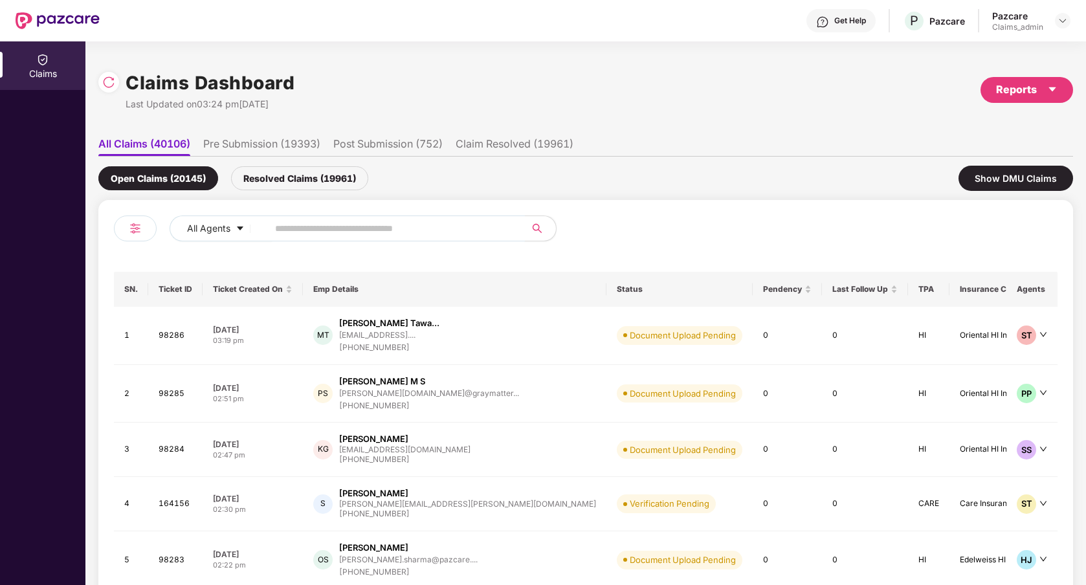
click at [401, 231] on input "text" at bounding box center [391, 228] width 232 height 19
paste input "******"
type input "******"
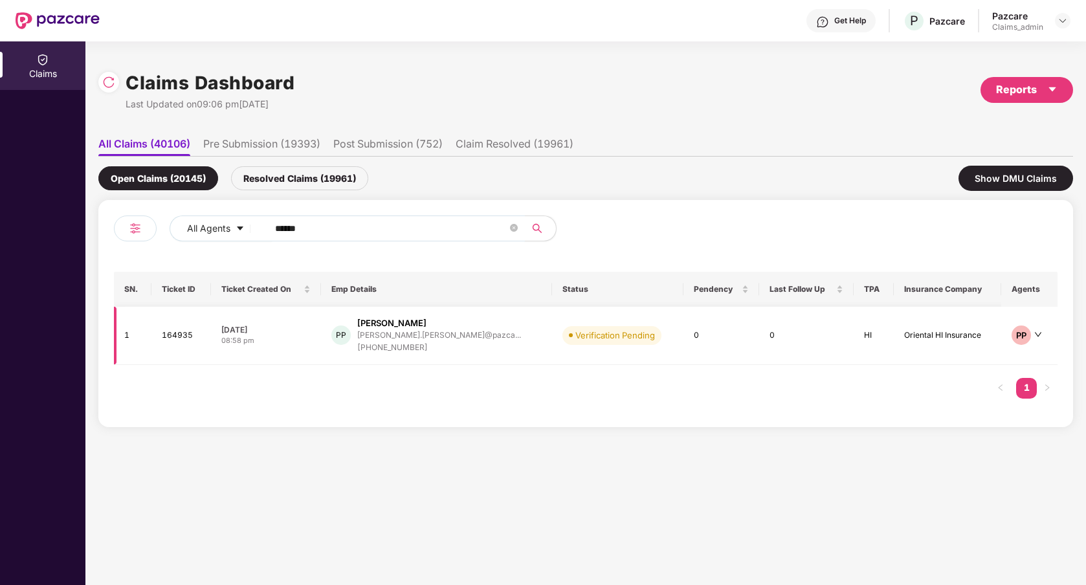
click at [598, 357] on td "Verification Pending" at bounding box center [617, 336] width 131 height 58
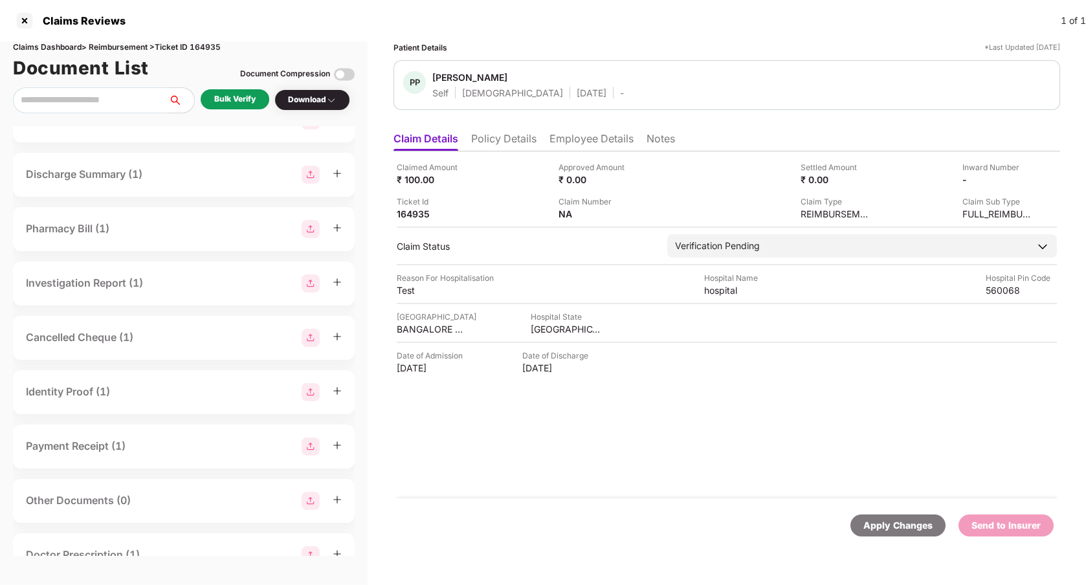
scroll to position [0, 0]
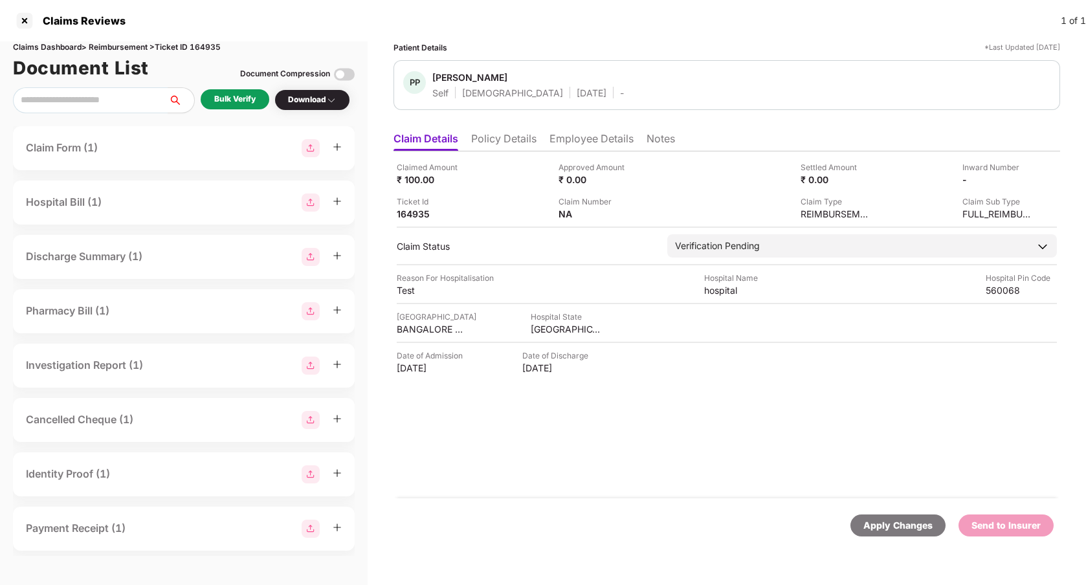
click at [514, 135] on li "Policy Details" at bounding box center [503, 141] width 65 height 19
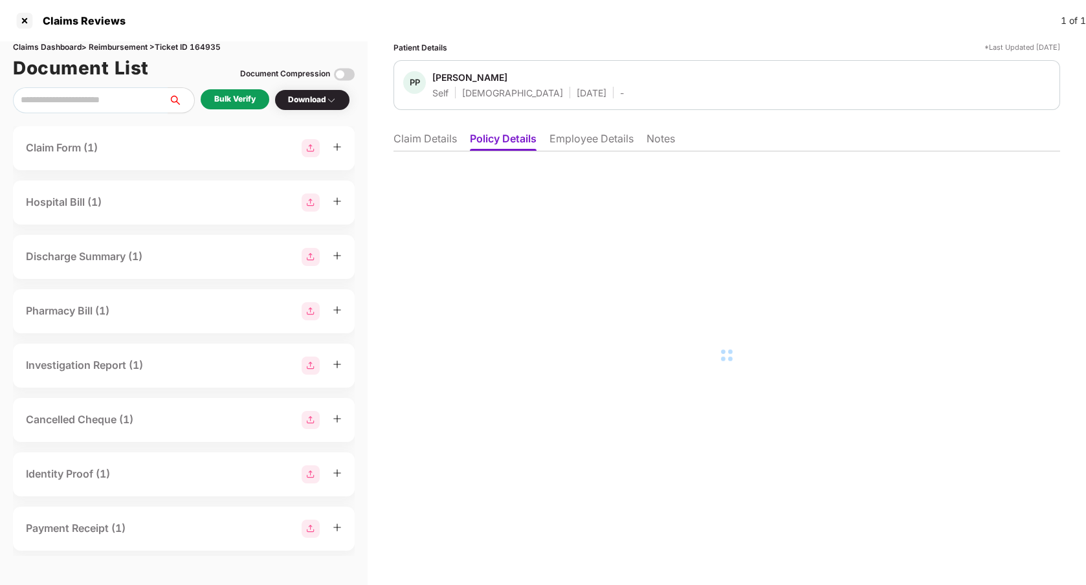
click at [431, 141] on li "Claim Details" at bounding box center [425, 141] width 63 height 19
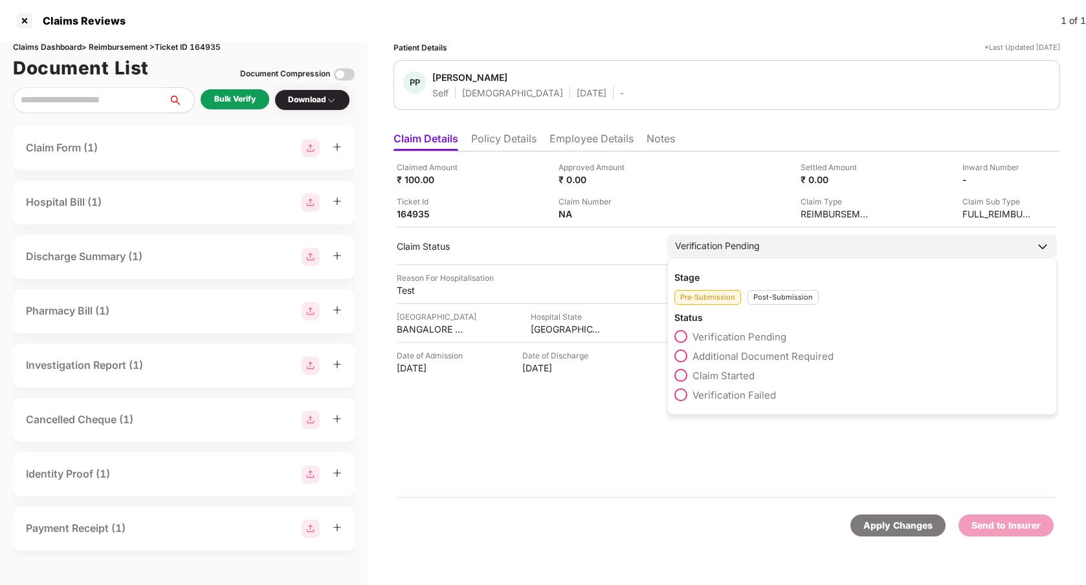
click at [779, 298] on div "Post-Submission" at bounding box center [783, 297] width 71 height 15
click at [702, 295] on div "Pre-Submission" at bounding box center [708, 297] width 67 height 15
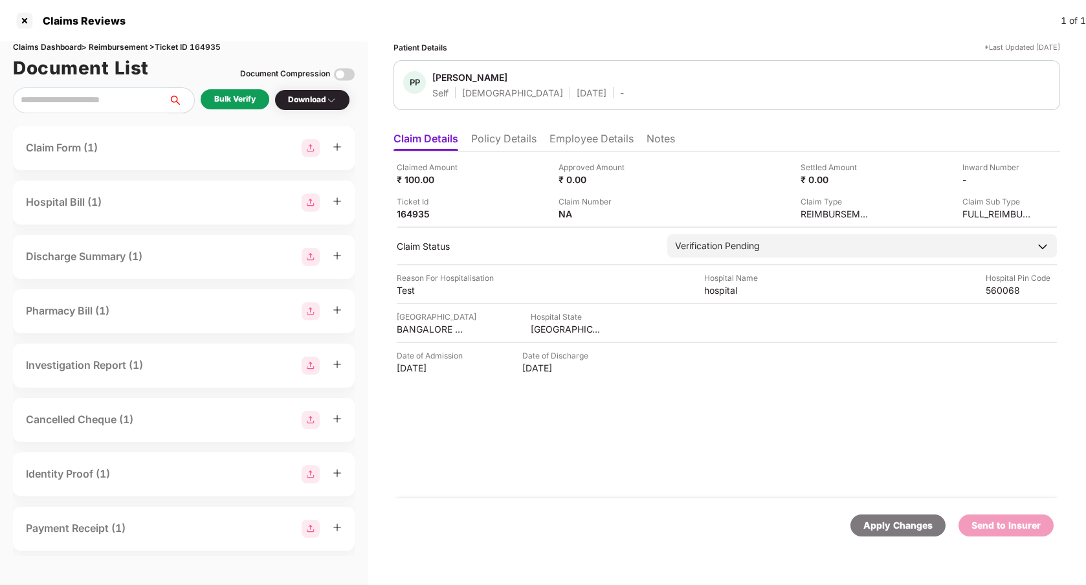
click at [609, 460] on div "Claimed Amount ₹ 100.00 Approved Amount ₹ 0.00 Settled Amount ₹ 0.00 Inward Num…" at bounding box center [727, 324] width 667 height 347
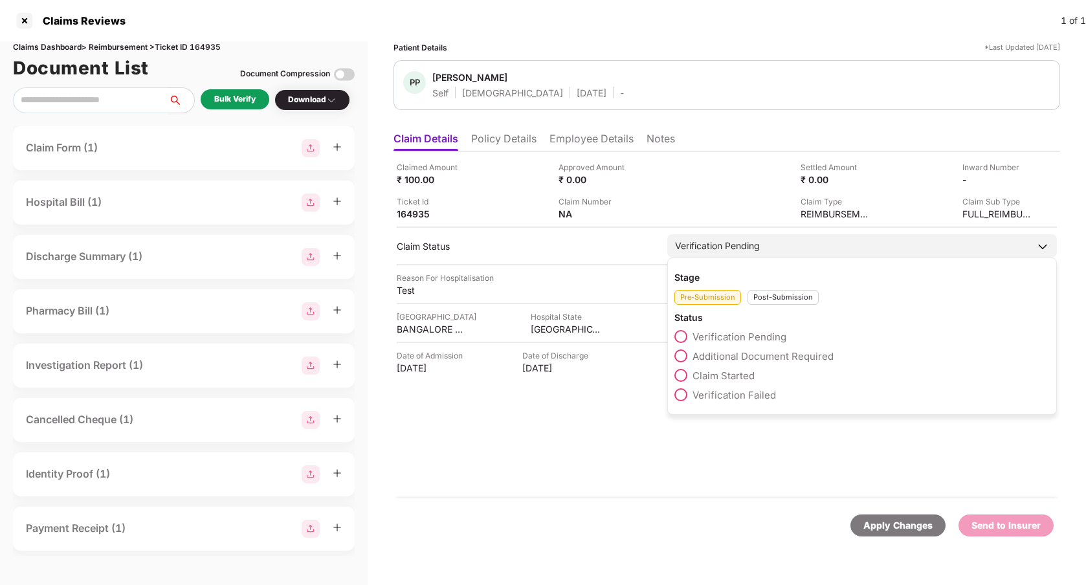
click at [744, 247] on div "Verification Pending" at bounding box center [717, 246] width 85 height 14
click at [768, 294] on div "Post-Submission" at bounding box center [783, 297] width 71 height 15
click at [684, 414] on span at bounding box center [681, 414] width 13 height 13
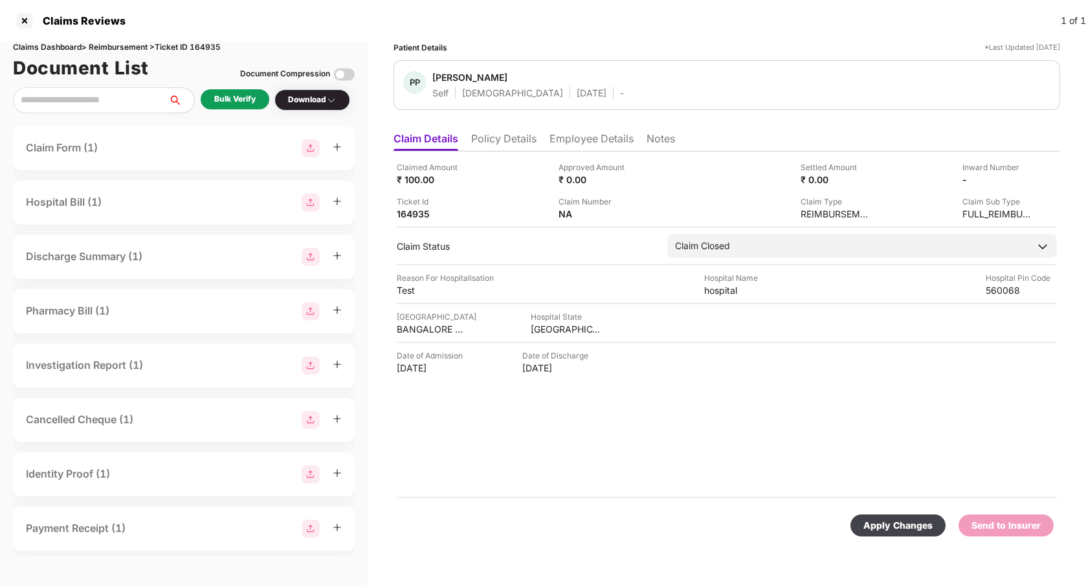
click at [891, 530] on div "Apply Changes" at bounding box center [898, 526] width 69 height 14
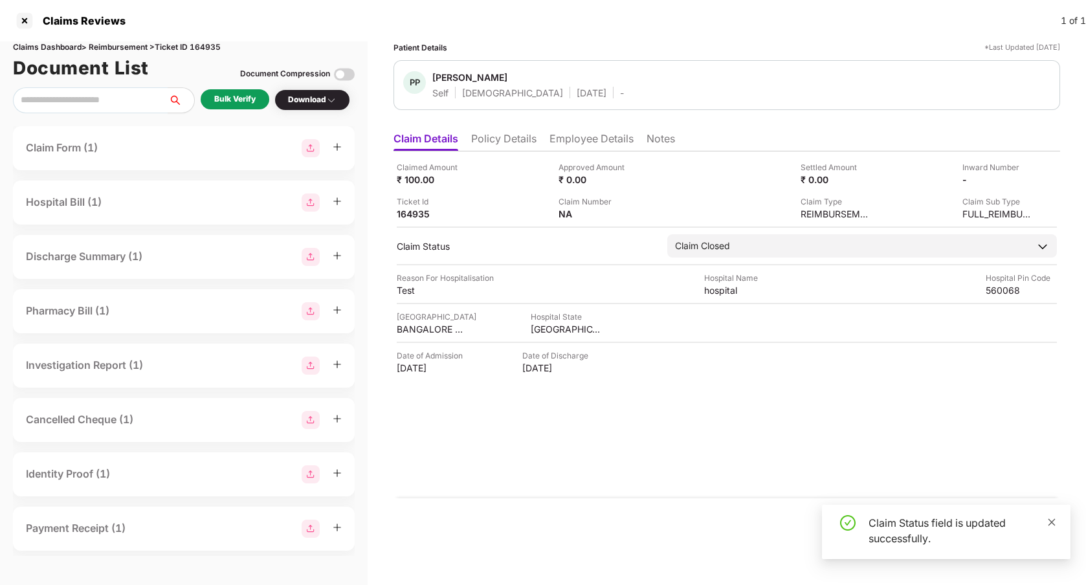
click at [1055, 525] on icon "close" at bounding box center [1052, 522] width 7 height 7
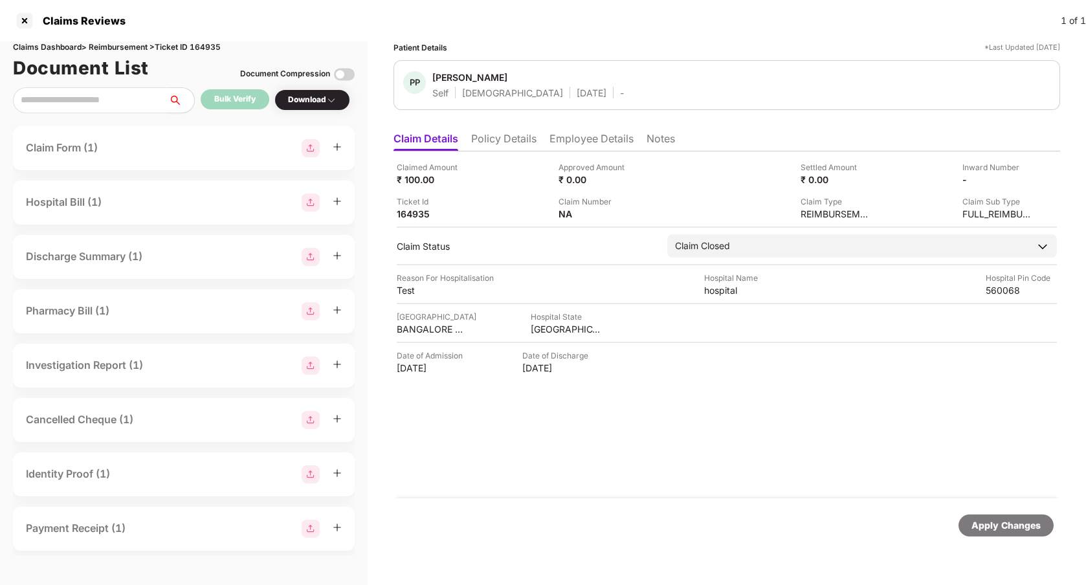
click at [745, 464] on div "Claimed Amount ₹ 100.00 Approved Amount ₹ 0.00 Settled Amount ₹ 0.00 Inward Num…" at bounding box center [727, 324] width 667 height 347
click at [28, 27] on div at bounding box center [24, 20] width 21 height 21
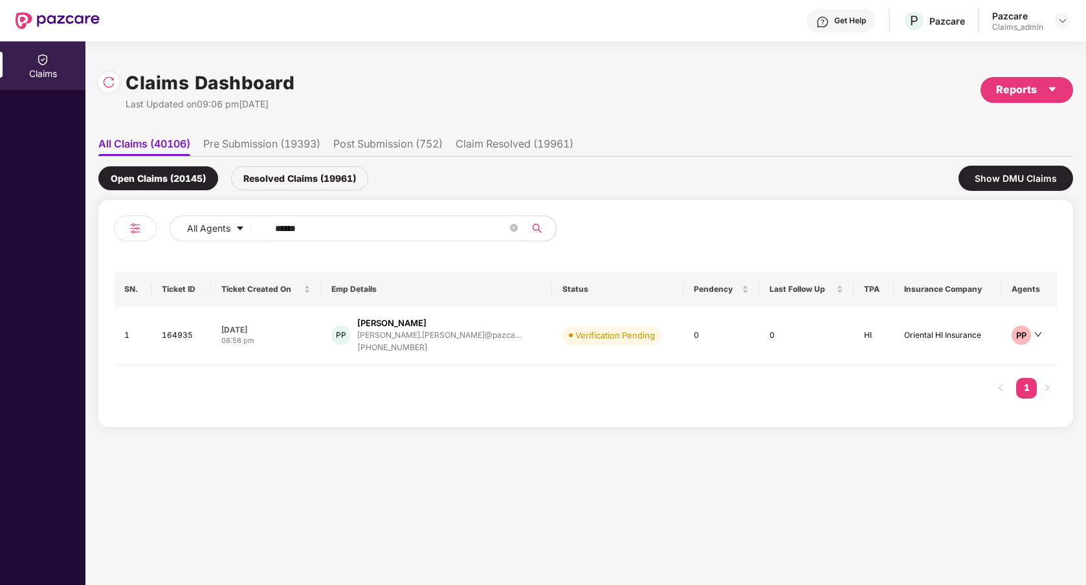
click at [688, 168] on div "Open Claims (20145) Resolved Claims (19961) Show DMU Claims" at bounding box center [585, 178] width 975 height 43
click at [513, 228] on icon "close-circle" at bounding box center [514, 228] width 8 height 8
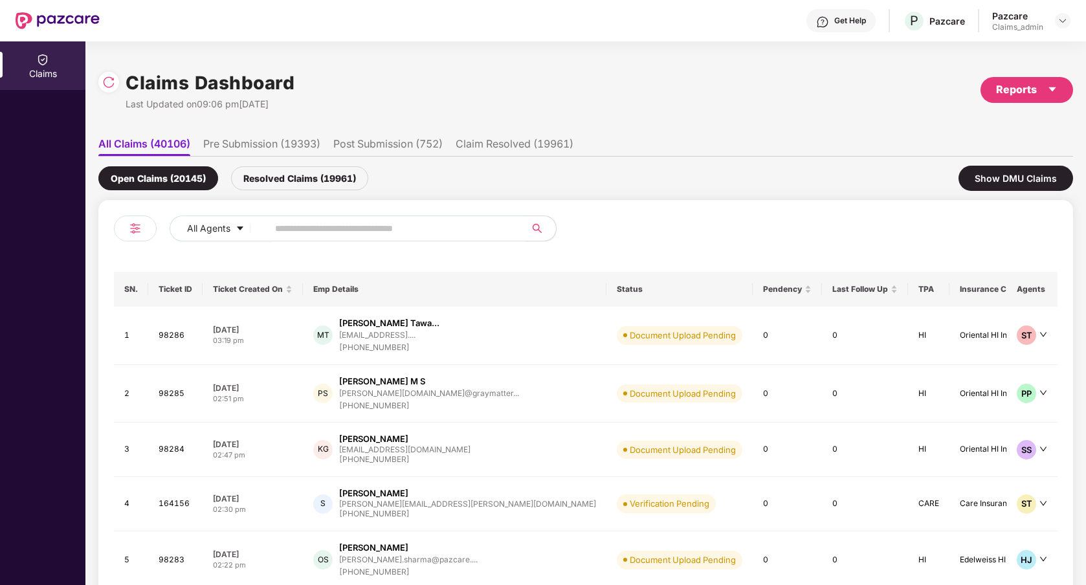
click at [404, 231] on input "text" at bounding box center [391, 228] width 232 height 19
paste input "******"
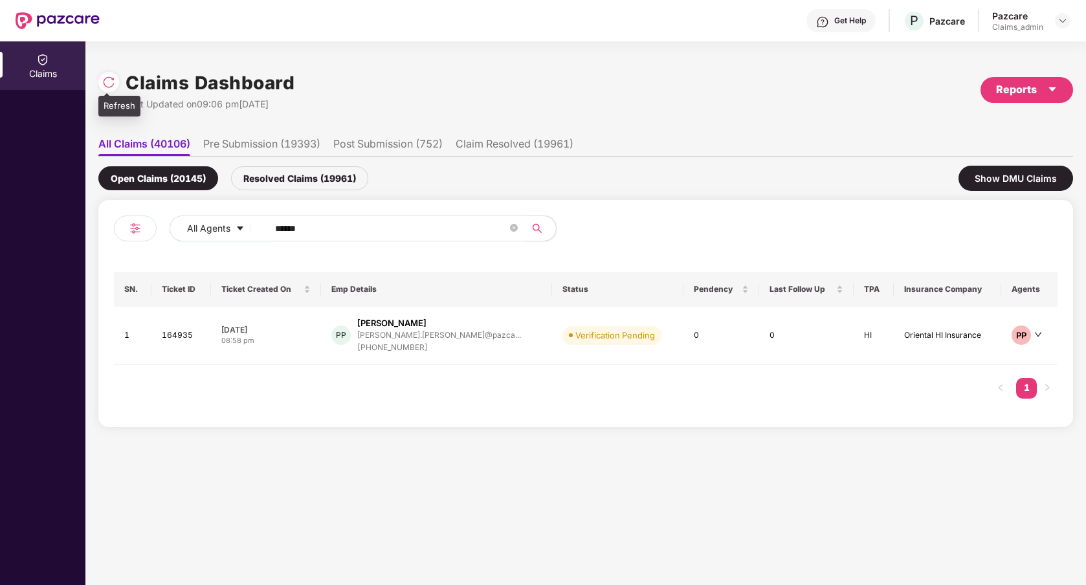
type input "******"
click at [117, 85] on div at bounding box center [108, 82] width 21 height 21
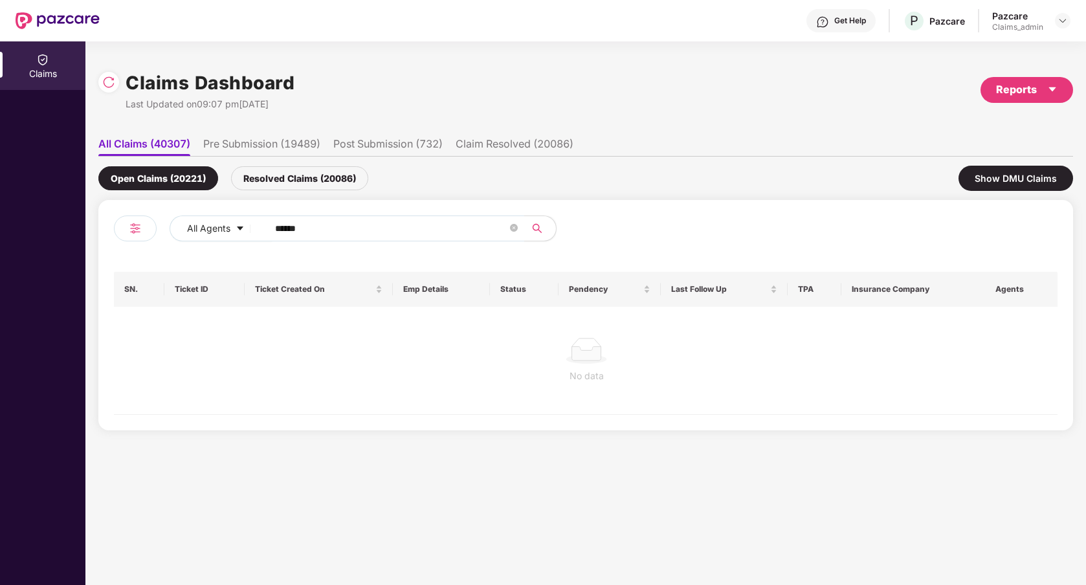
click at [6, 301] on div "Claims" at bounding box center [42, 313] width 85 height 544
